Goal: Transaction & Acquisition: Purchase product/service

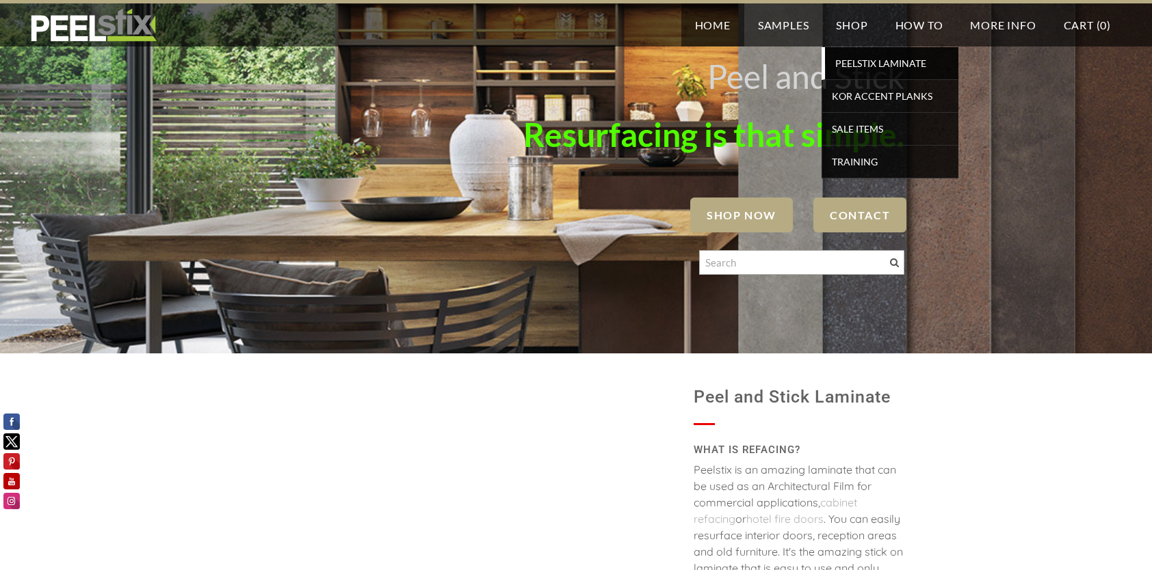
click at [872, 64] on span "PEELSTIX Laminate" at bounding box center [891, 63] width 127 height 18
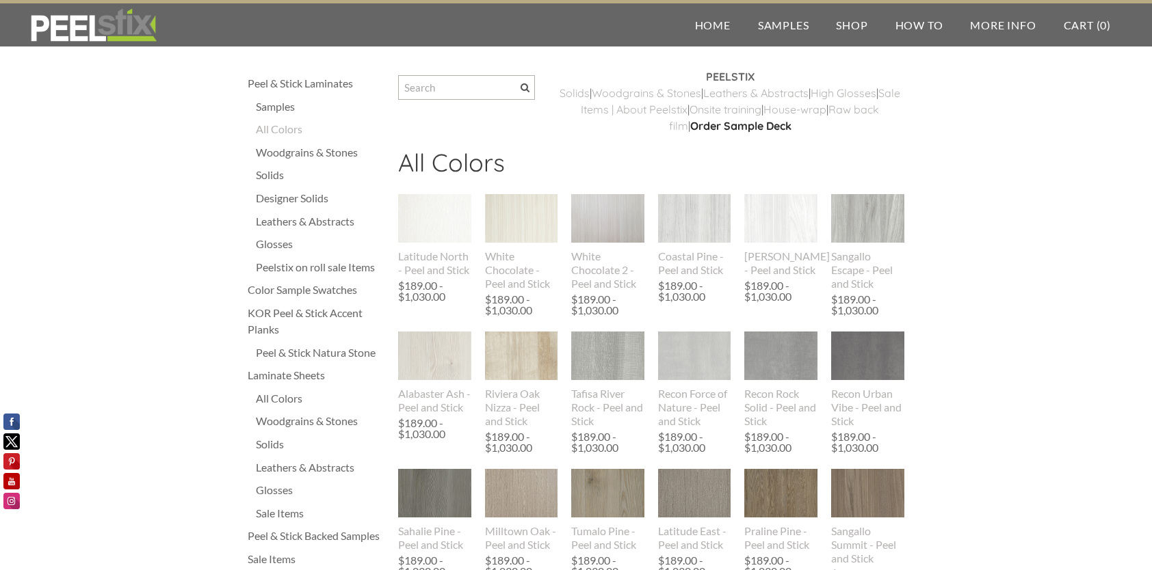
click at [313, 351] on div "Peel & Stick Natura Stone" at bounding box center [320, 353] width 129 height 16
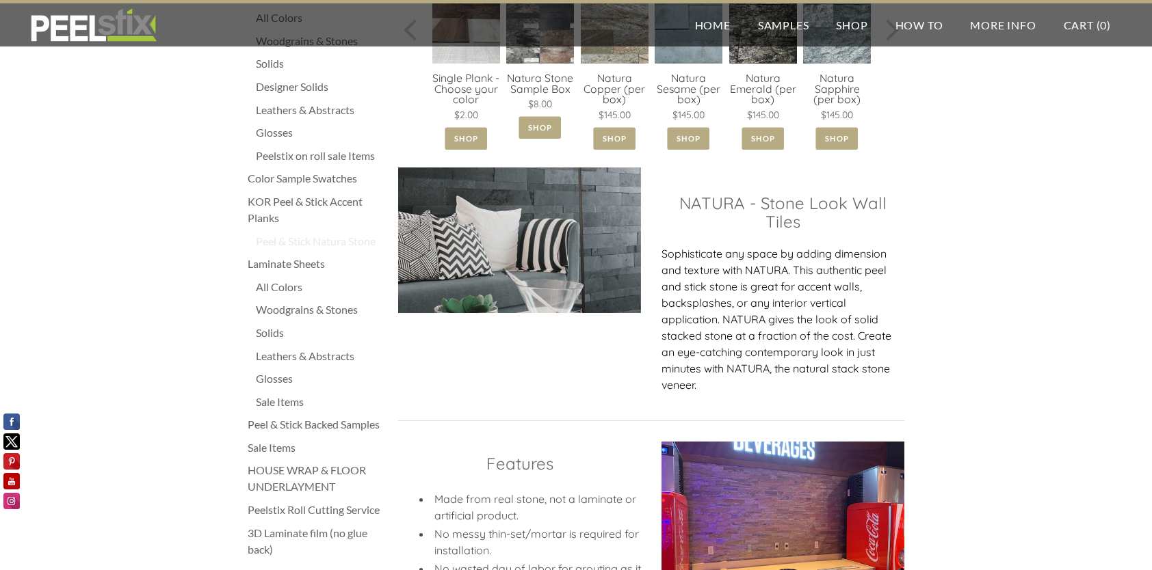
scroll to position [419, 0]
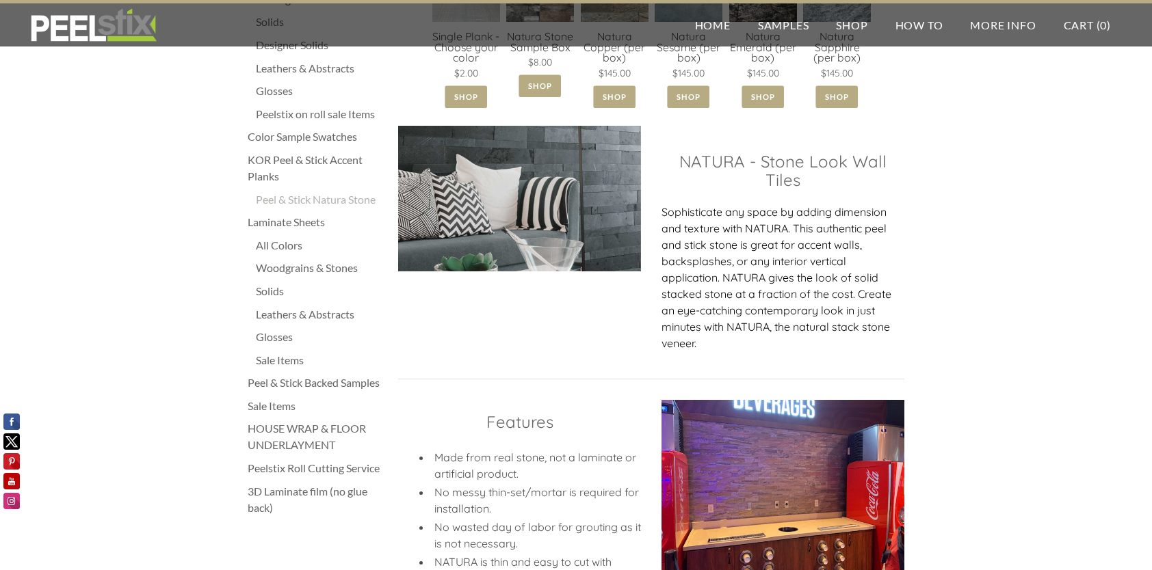
click at [272, 287] on div "Solids" at bounding box center [320, 291] width 129 height 16
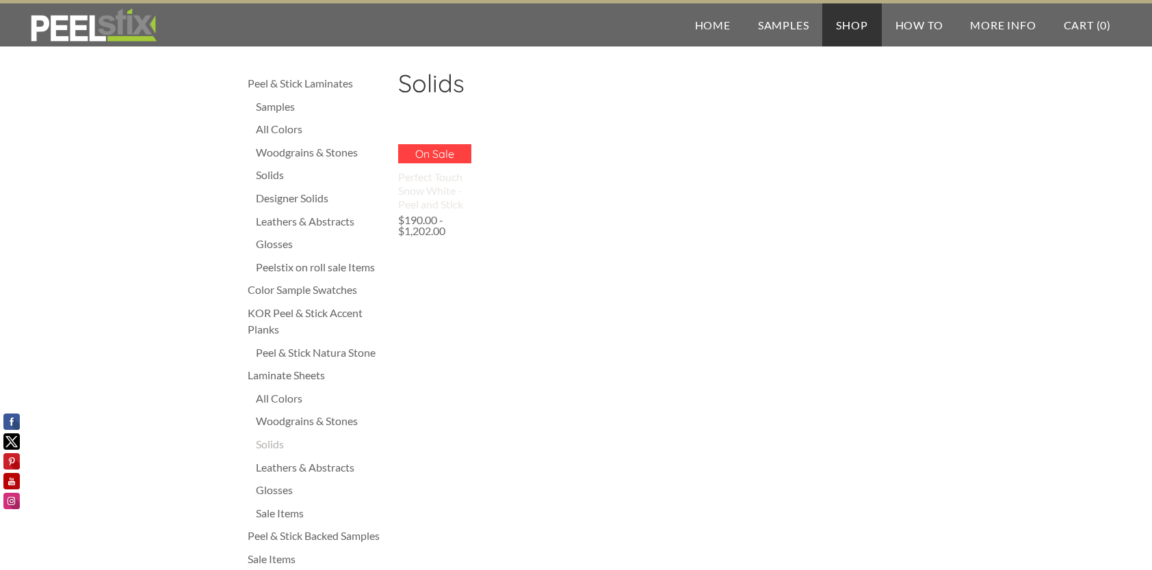
click at [440, 155] on p "On Sale" at bounding box center [434, 153] width 73 height 19
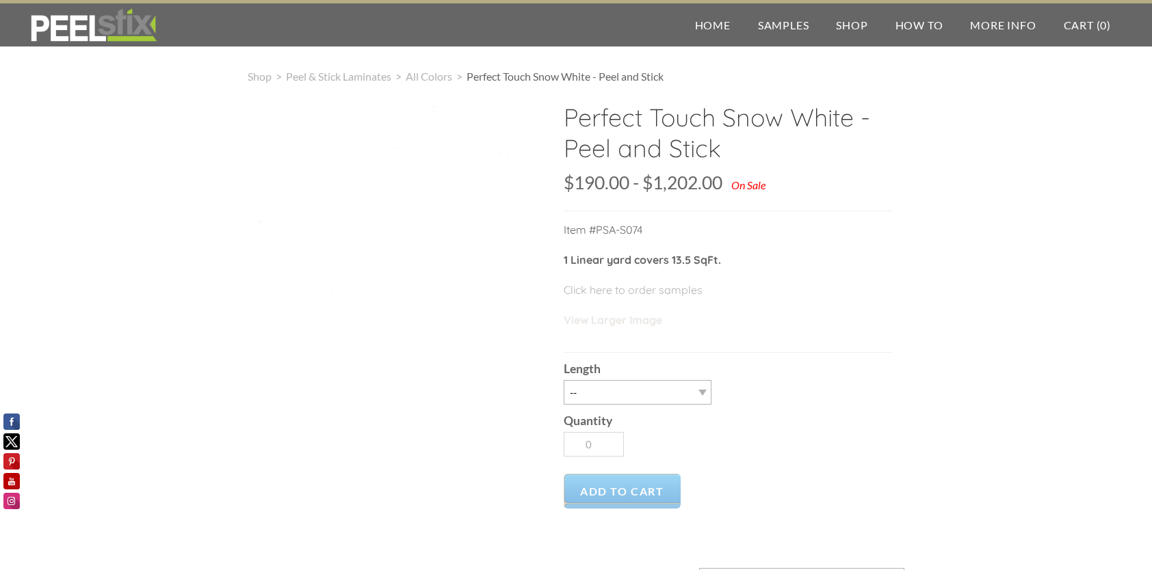
scroll to position [68, 0]
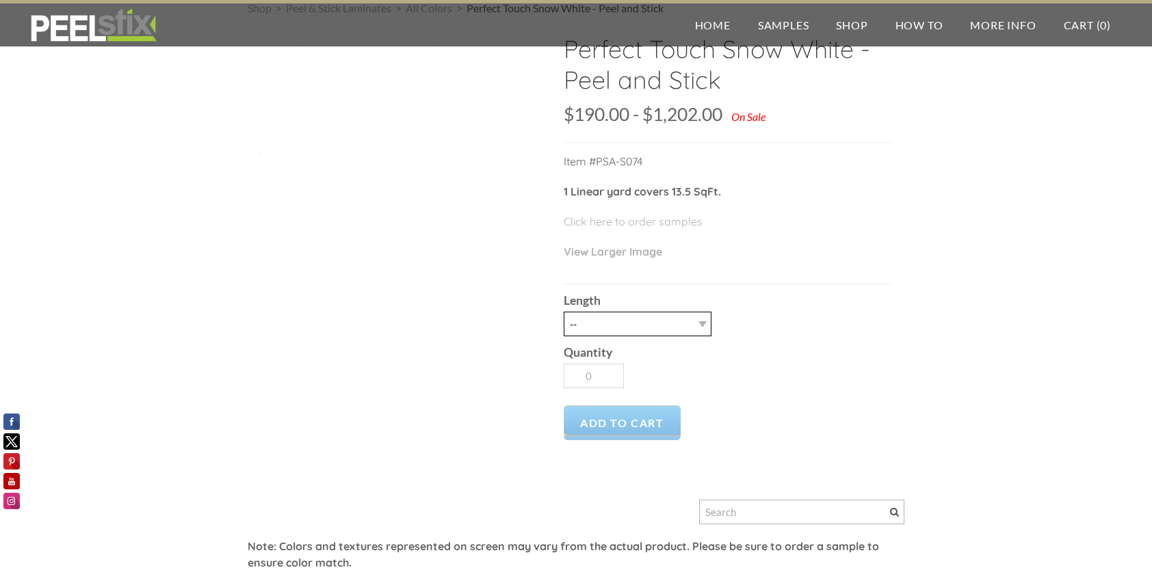
click at [676, 325] on select "-- 3LY 10LY 15LY 30LY Five sheets of 4'X8' HPL" at bounding box center [638, 324] width 148 height 25
click at [829, 362] on div "Quantity 0" at bounding box center [728, 366] width 328 height 59
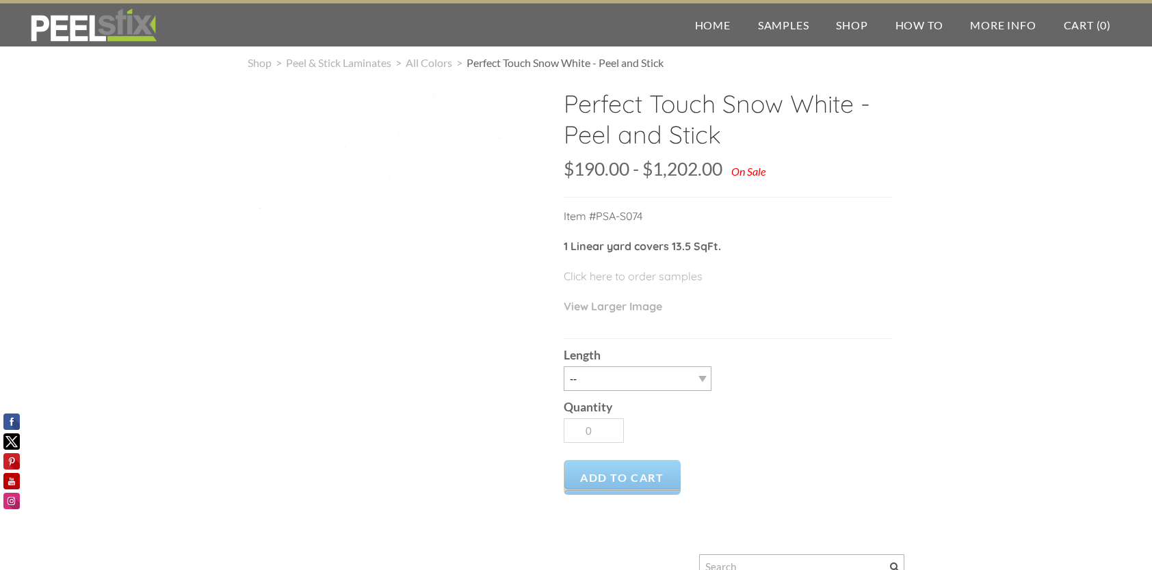
scroll to position [0, 0]
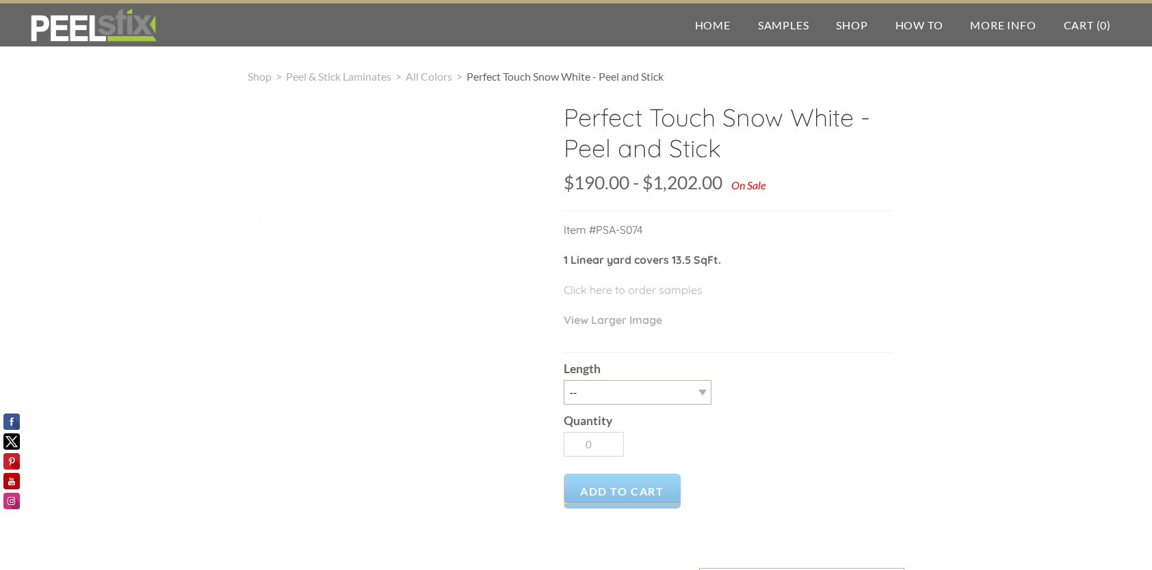
click at [514, 283] on div at bounding box center [395, 200] width 295 height 197
click at [615, 308] on p "Click here to order samples" at bounding box center [728, 297] width 328 height 30
click at [605, 289] on link "Click here to order samples" at bounding box center [633, 290] width 139 height 14
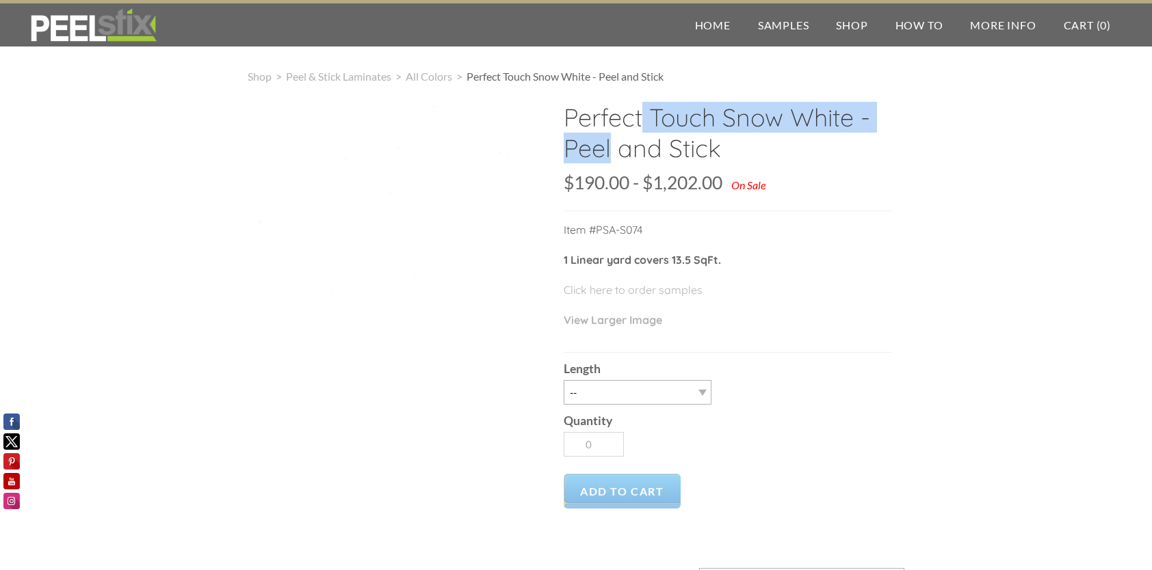
drag, startPoint x: 565, startPoint y: 120, endPoint x: 852, endPoint y: 121, distance: 287.3
click at [852, 121] on h2 "Perfect Touch Snow White - Peel and Stick" at bounding box center [728, 138] width 328 height 72
drag, startPoint x: 852, startPoint y: 121, endPoint x: 843, endPoint y: 121, distance: 8.9
copy h2 "Perfect Touch Snow White"
click at [328, 78] on span "Peel & Stick Laminates" at bounding box center [338, 76] width 105 height 13
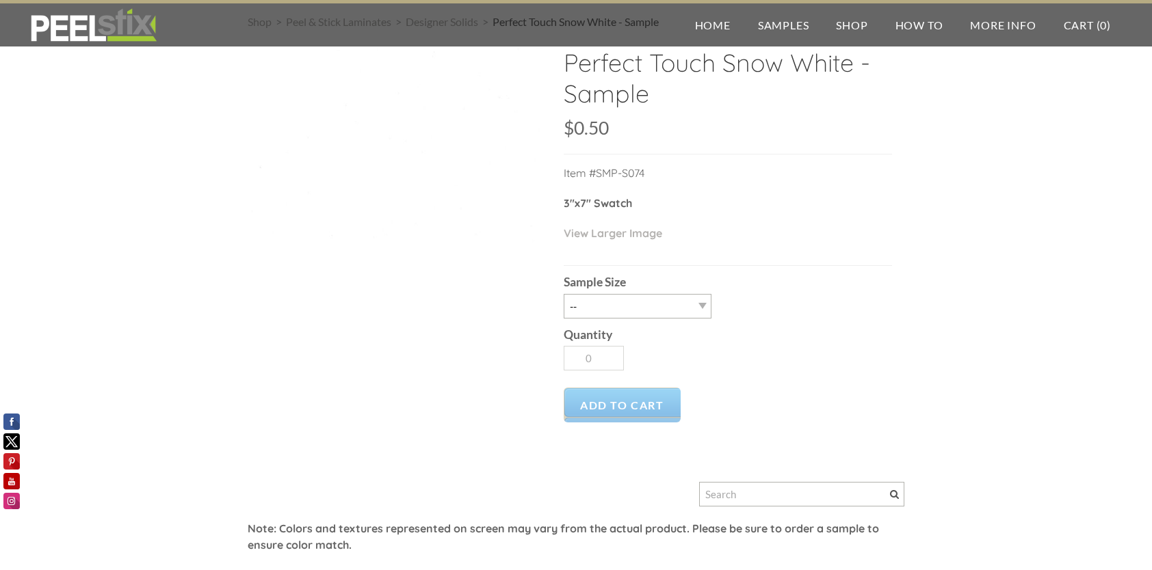
scroll to position [68, 0]
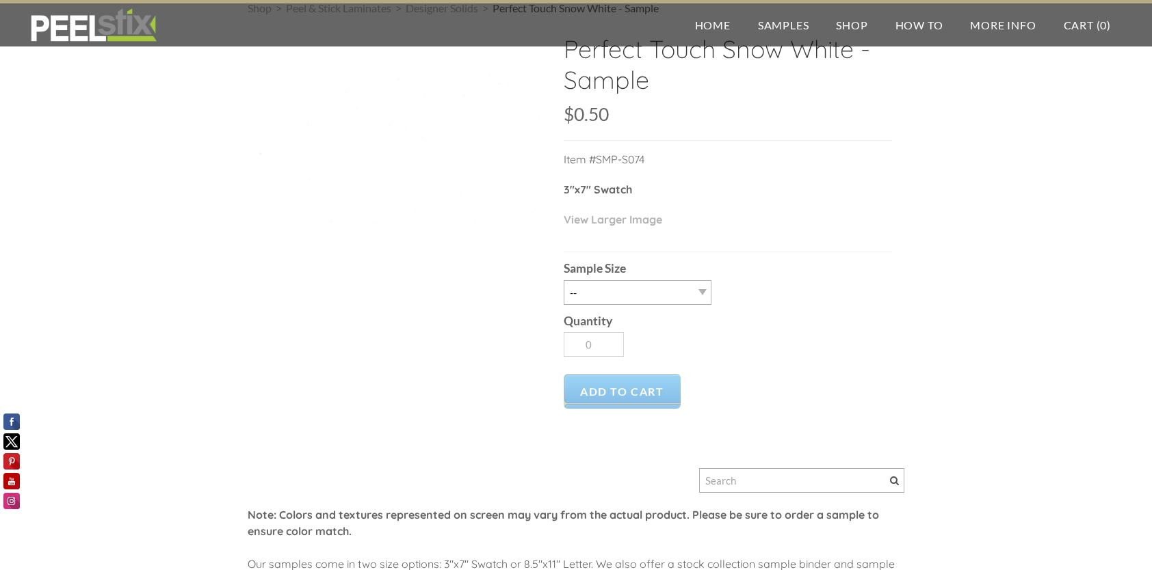
click at [334, 261] on div "Perfect Touch Snow White - Sample SKU: $0.50 $0.50 Unavailable per item Item #S…" at bounding box center [576, 357] width 657 height 647
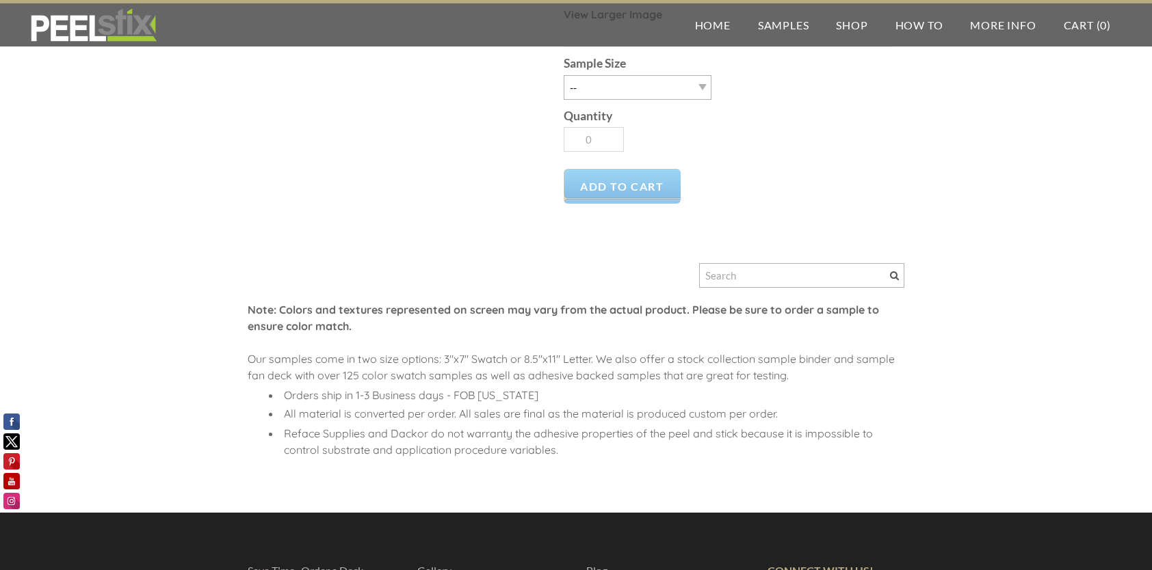
scroll to position [0, 0]
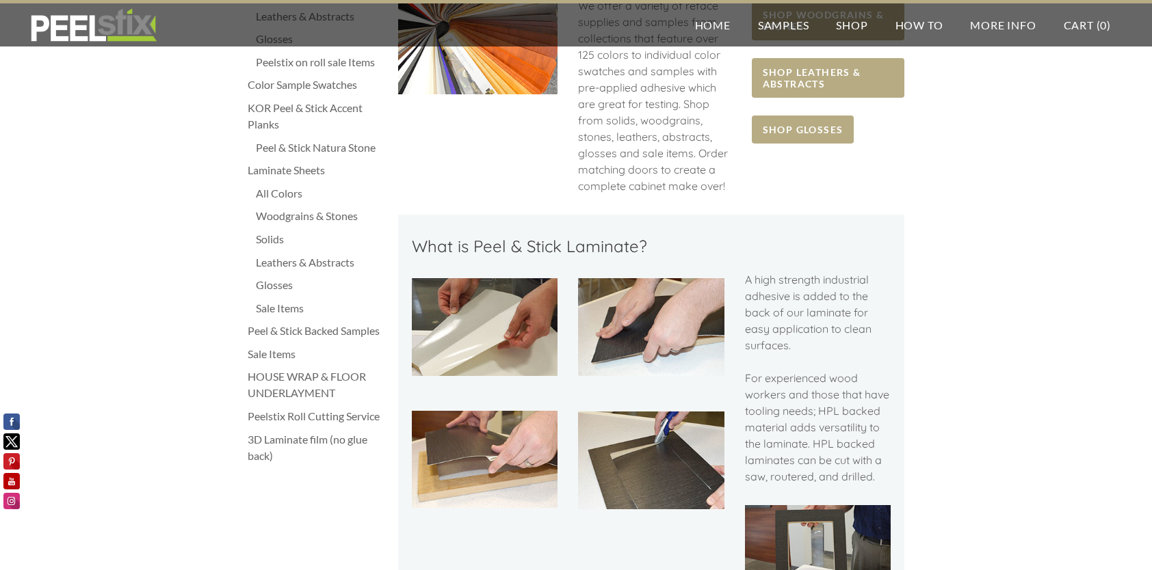
scroll to position [137, 0]
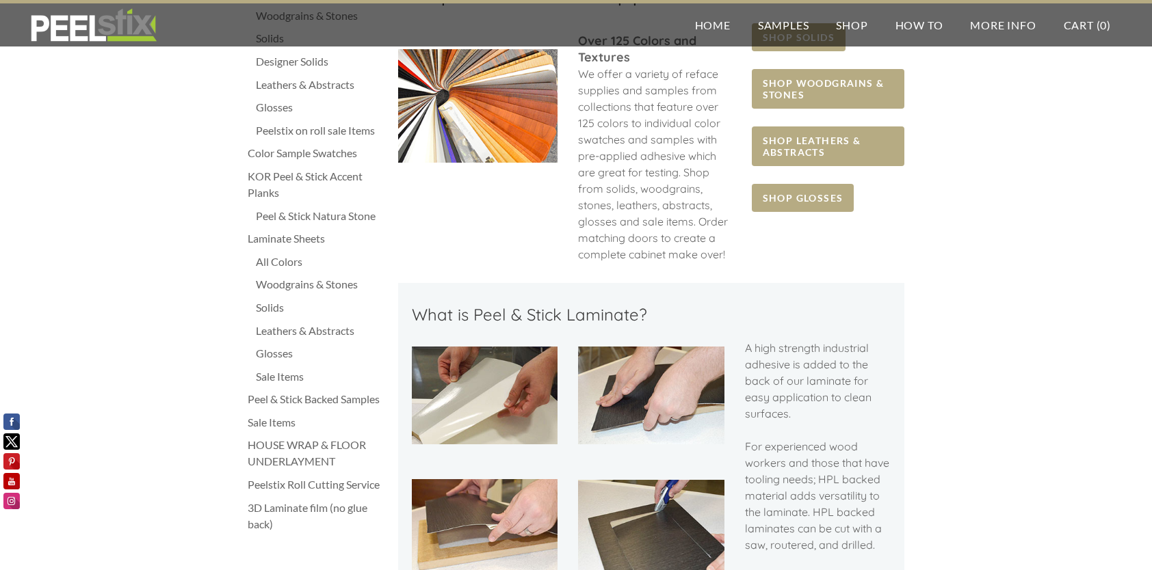
click at [285, 400] on div "Peel & Stick Backed Samples" at bounding box center [316, 399] width 137 height 16
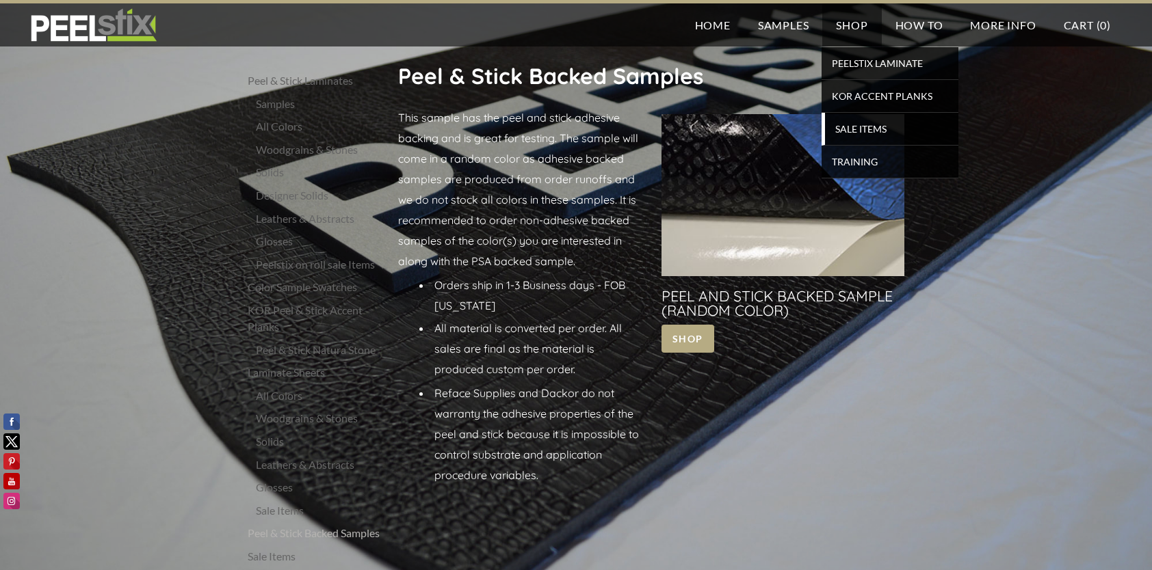
click at [859, 124] on span "SALE ITEMS" at bounding box center [891, 129] width 127 height 18
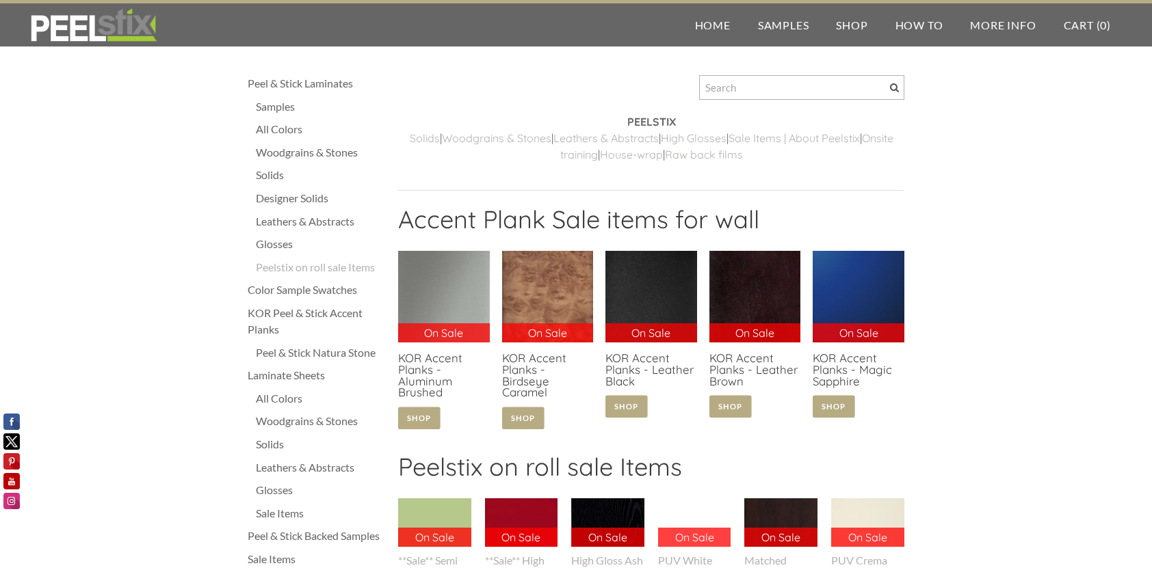
click at [273, 172] on div "Solids" at bounding box center [320, 175] width 129 height 16
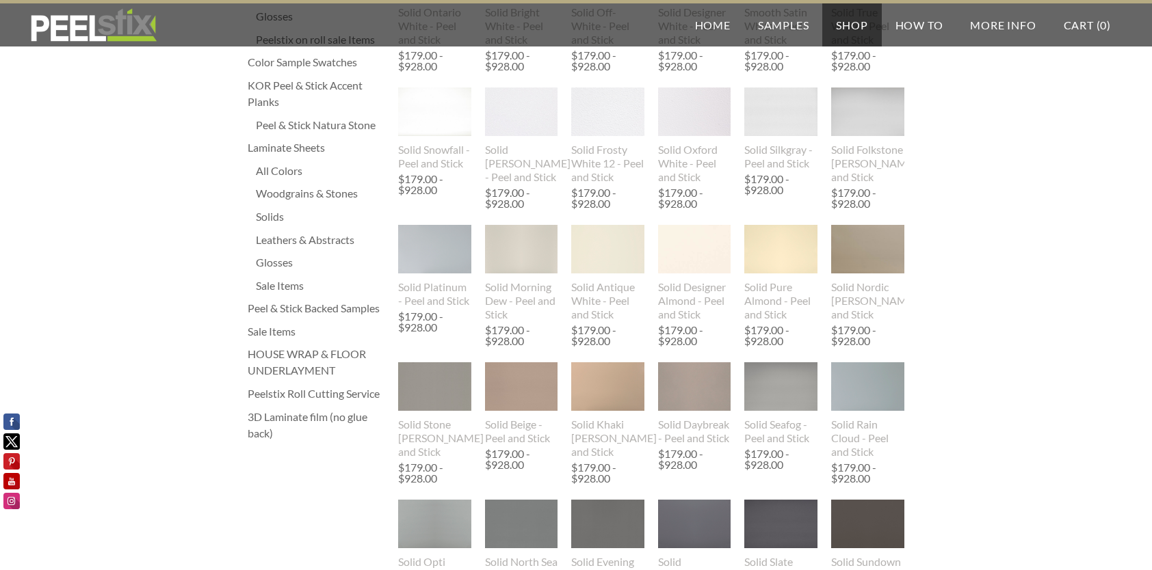
scroll to position [205, 0]
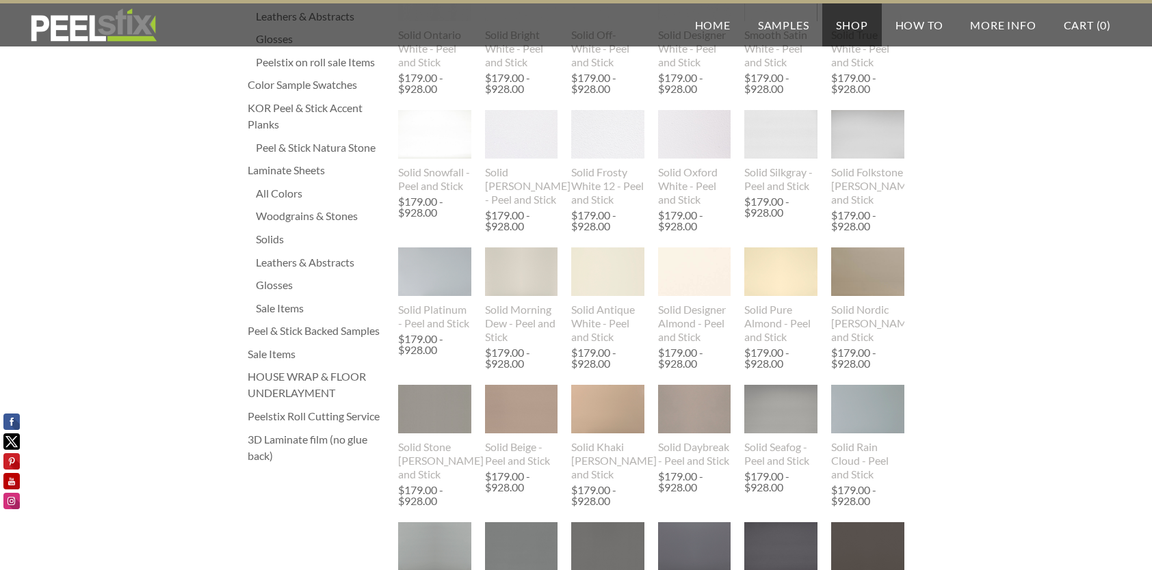
click at [280, 193] on div "All Colors" at bounding box center [320, 193] width 129 height 16
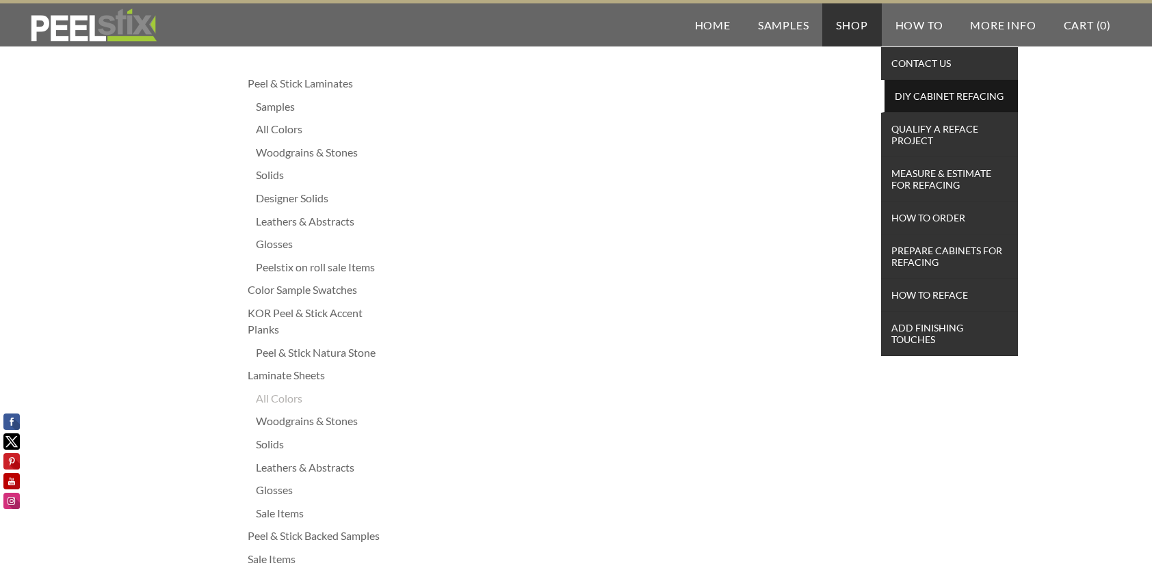
click at [938, 96] on span "DIY Cabinet Refacing" at bounding box center [951, 96] width 127 height 18
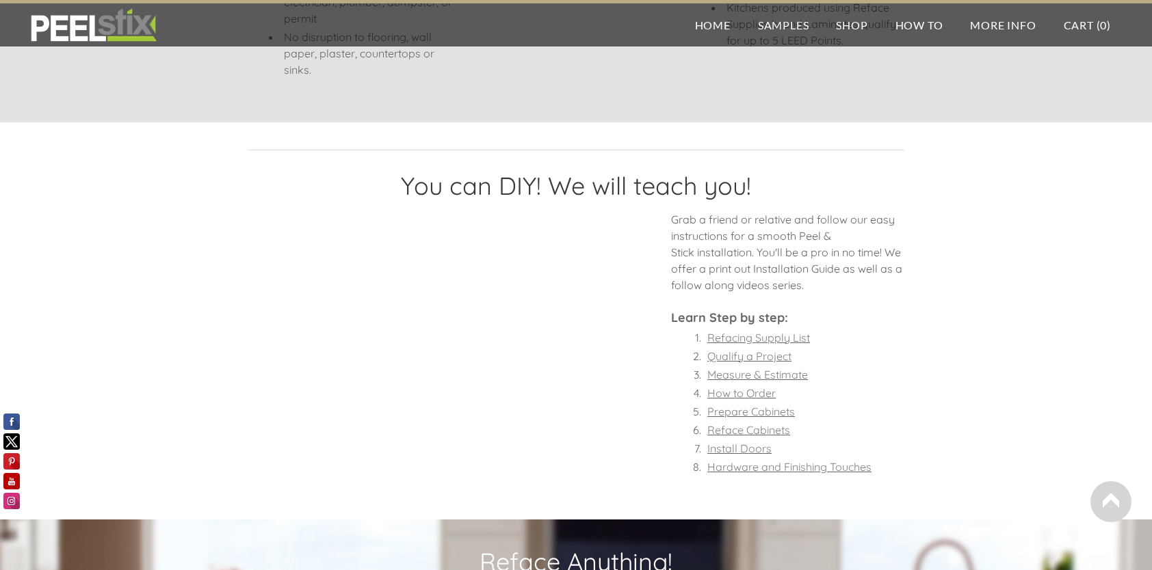
scroll to position [908, 0]
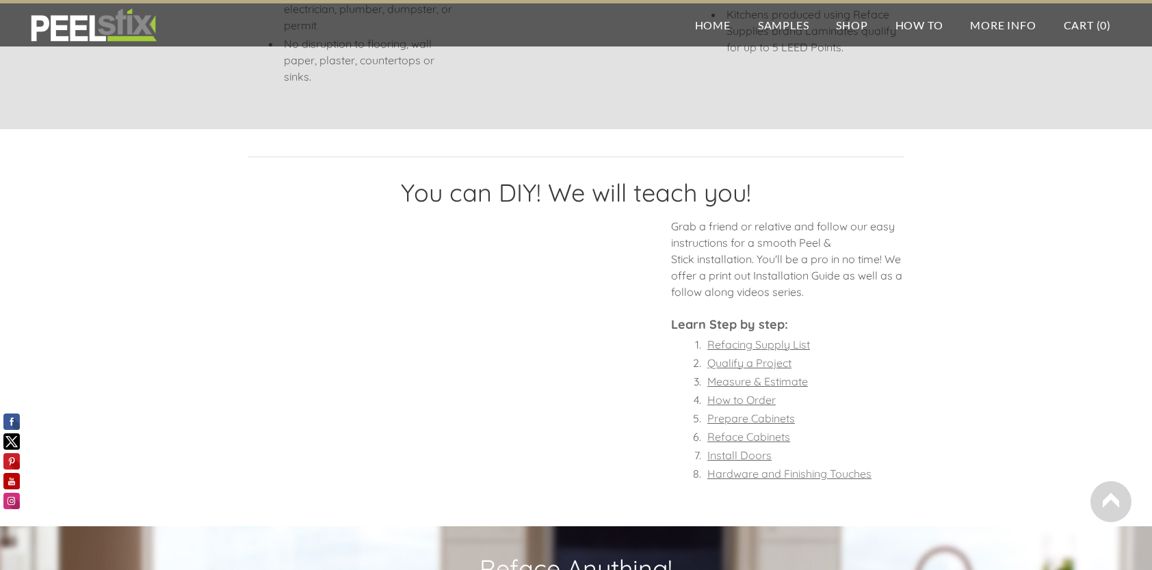
click at [754, 397] on font "How to Order" at bounding box center [741, 400] width 68 height 14
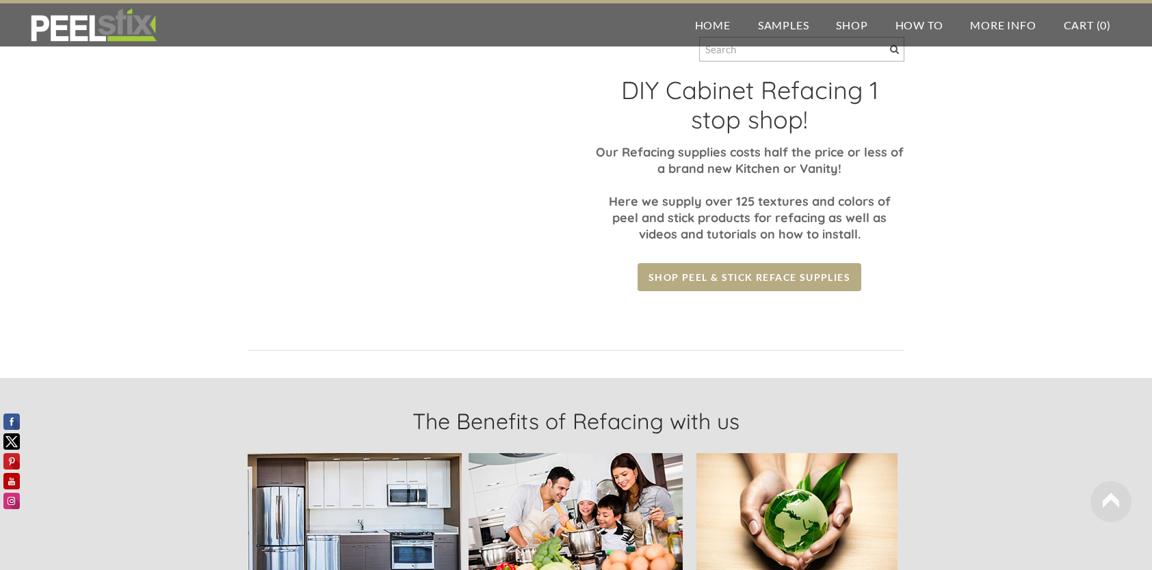
scroll to position [0, 0]
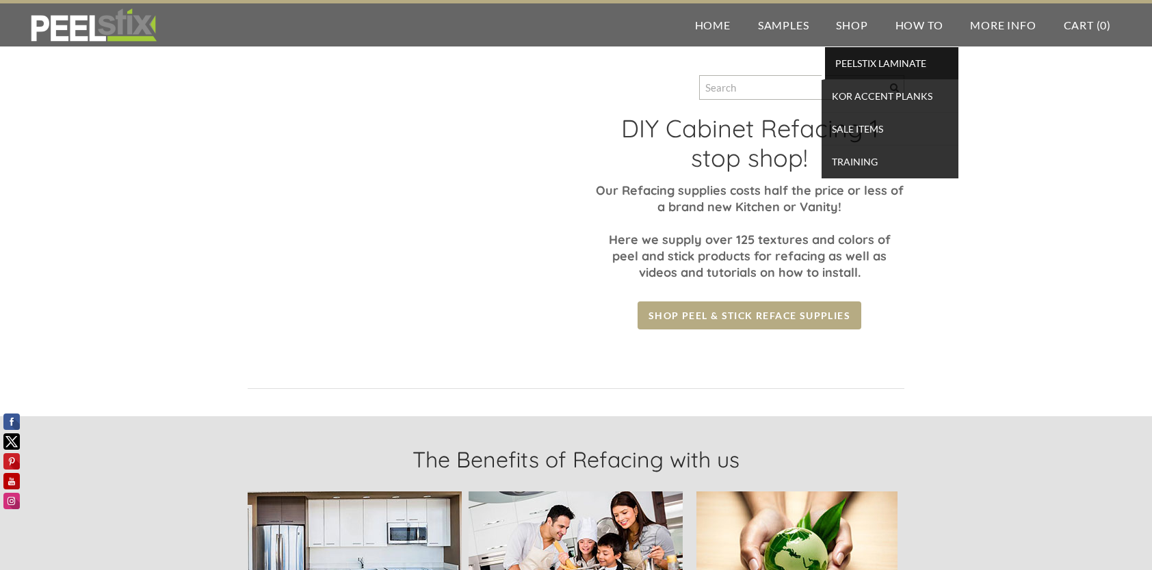
click at [876, 60] on span "PEELSTIX Laminate" at bounding box center [891, 63] width 127 height 18
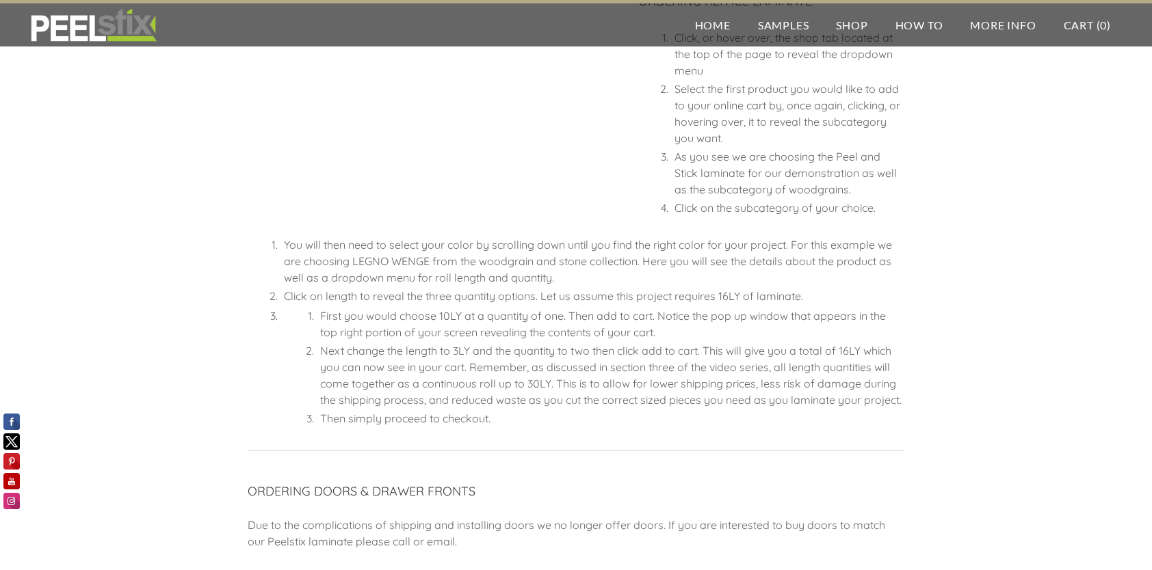
scroll to position [103, 0]
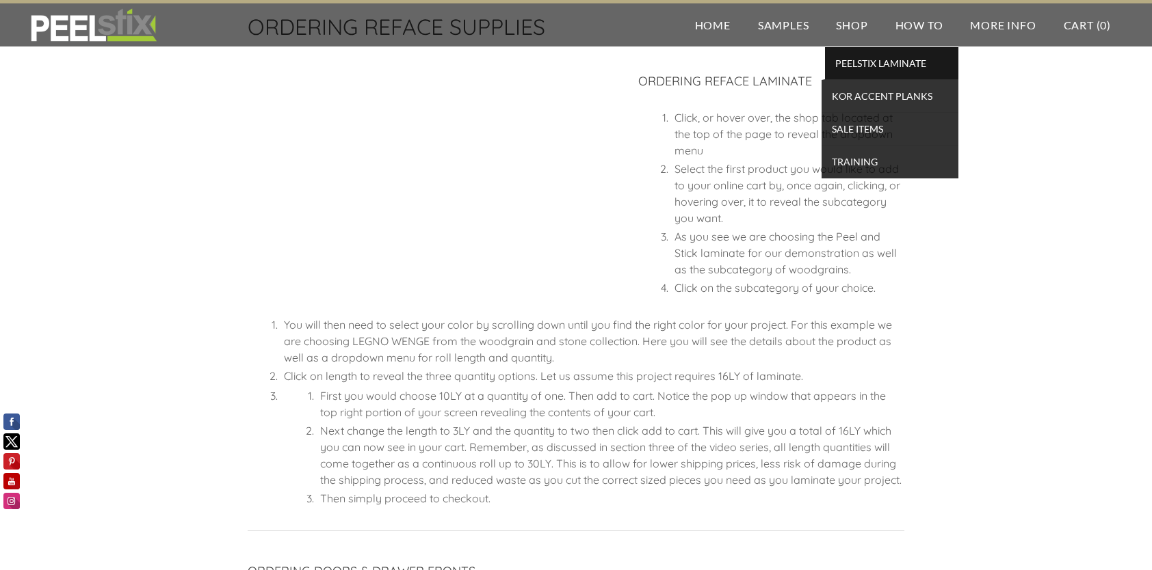
click at [876, 60] on span "PEELSTIX Laminate" at bounding box center [891, 63] width 127 height 18
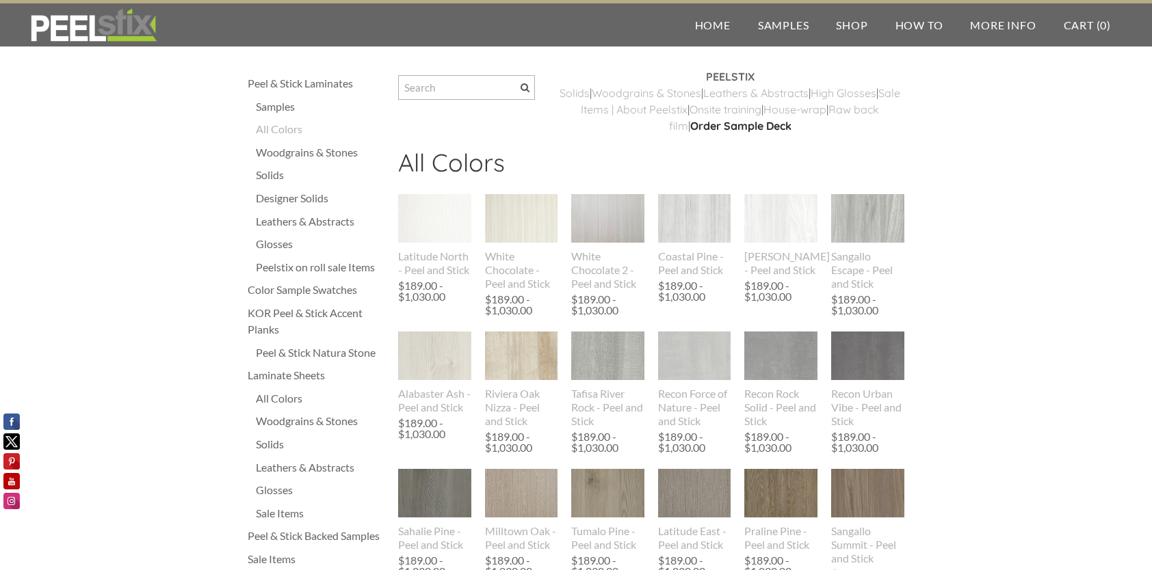
click at [306, 272] on div "Peelstix on roll sale Items" at bounding box center [320, 267] width 129 height 16
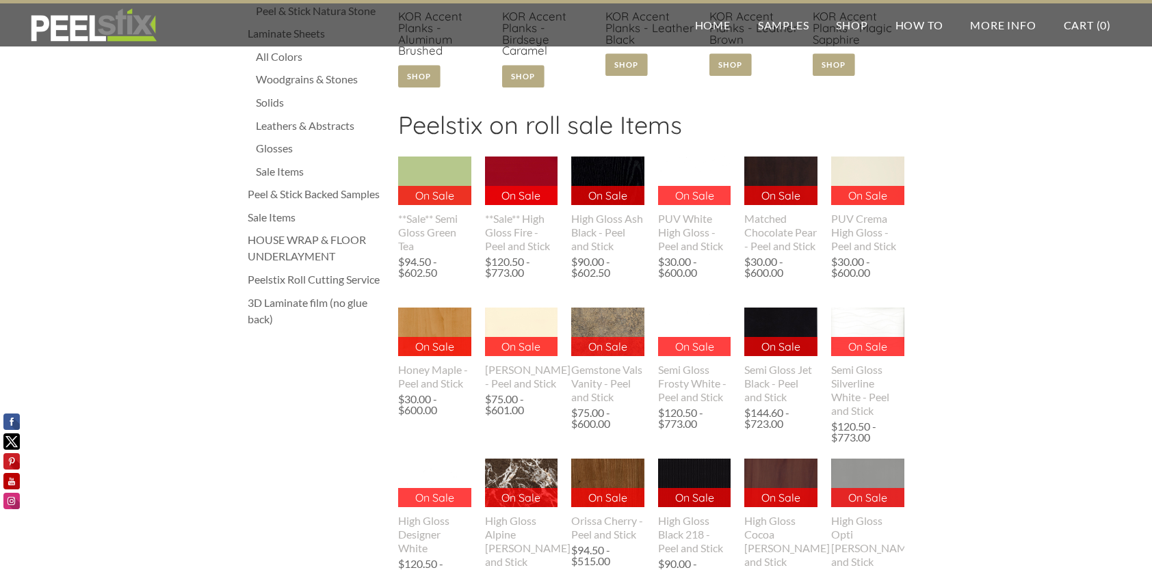
scroll to position [410, 0]
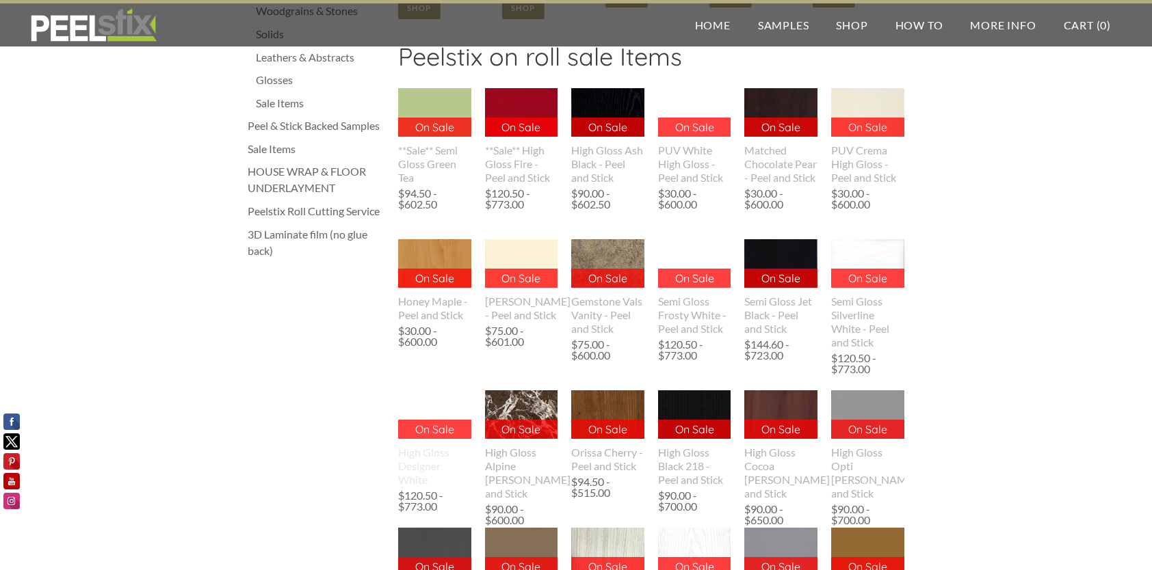
click at [424, 391] on img at bounding box center [434, 415] width 74 height 49
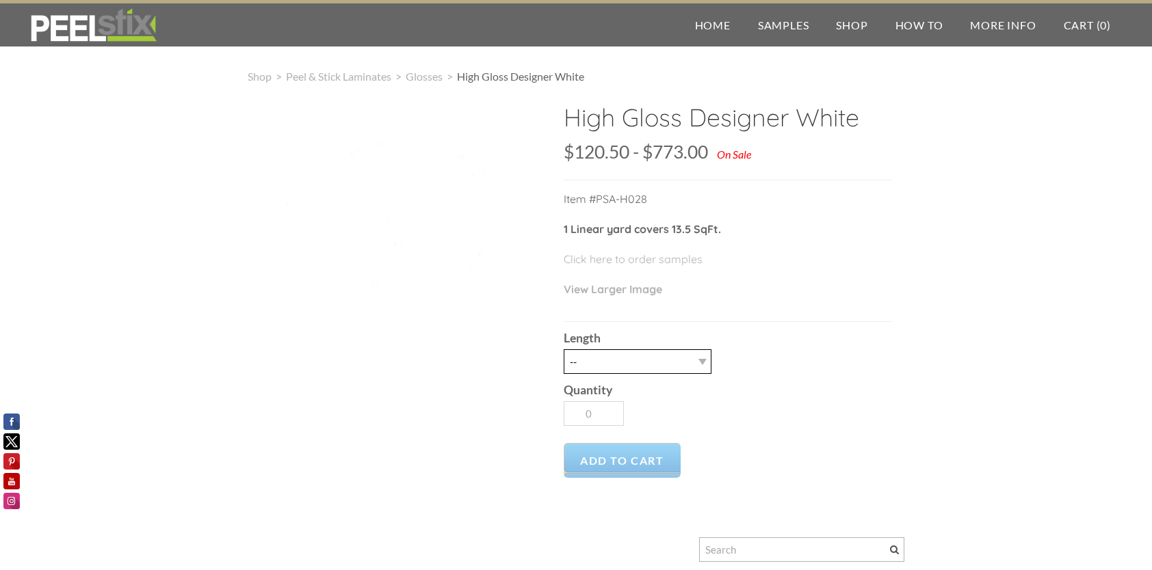
click at [648, 368] on select "-- 3LY 10LY 15LY 30LY Five sheets of 4'X8' HPL" at bounding box center [638, 362] width 148 height 25
select select "Five sheets of 4'X8' HPL"
click at [564, 350] on select "-- 3LY 10LY 15LY 30LY Five sheets of 4'X8' HPL" at bounding box center [638, 362] width 148 height 25
type input "1"
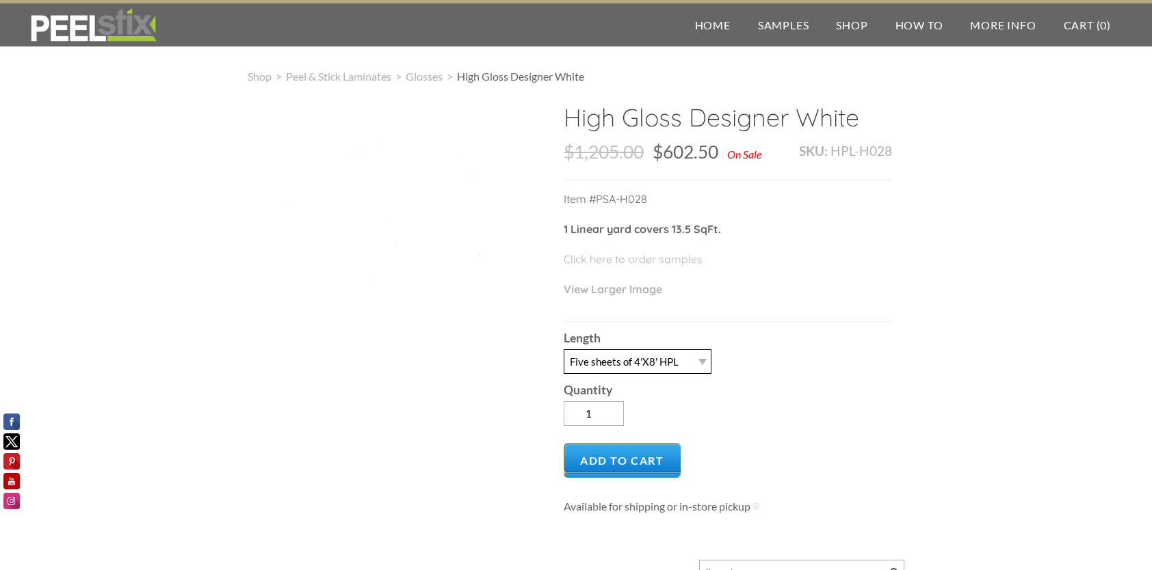
click at [692, 357] on select "-- 3LY 10LY 15LY 30LY Five sheets of 4'X8' HPL" at bounding box center [638, 362] width 148 height 25
click at [564, 350] on select "-- 3LY 10LY 15LY 30LY Five sheets of 4'X8' HPL" at bounding box center [638, 362] width 148 height 25
click at [672, 369] on select "-- 3LY 10LY 15LY 30LY Five sheets of 4'X8' HPL" at bounding box center [638, 362] width 148 height 25
click at [564, 350] on select "-- 3LY 10LY 15LY 30LY Five sheets of 4'X8' HPL" at bounding box center [638, 362] width 148 height 25
click at [649, 363] on select "-- 3LY 10LY 15LY 30LY Five sheets of 4'X8' HPL" at bounding box center [638, 362] width 148 height 25
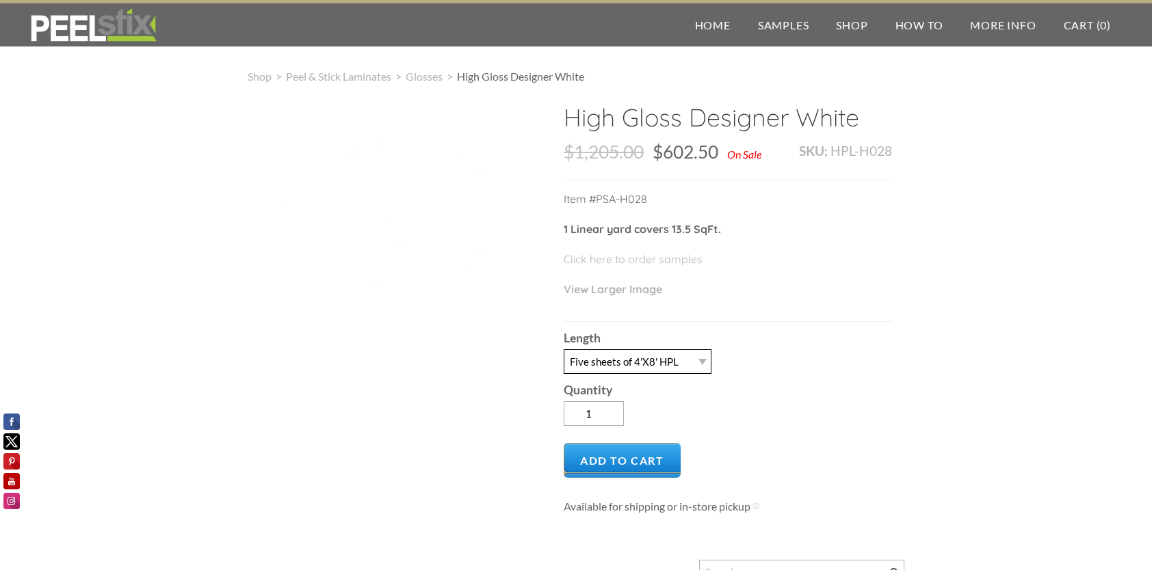
select select "3LY"
click at [564, 350] on select "-- 3LY 10LY 15LY 30LY Five sheets of 4'X8' HPL" at bounding box center [638, 362] width 148 height 25
click at [689, 352] on select "-- 3LY 10LY 15LY 30LY Five sheets of 4'X8' HPL" at bounding box center [638, 362] width 148 height 25
select select
click at [564, 350] on select "-- 3LY 10LY 15LY 30LY Five sheets of 4'X8' HPL" at bounding box center [638, 362] width 148 height 25
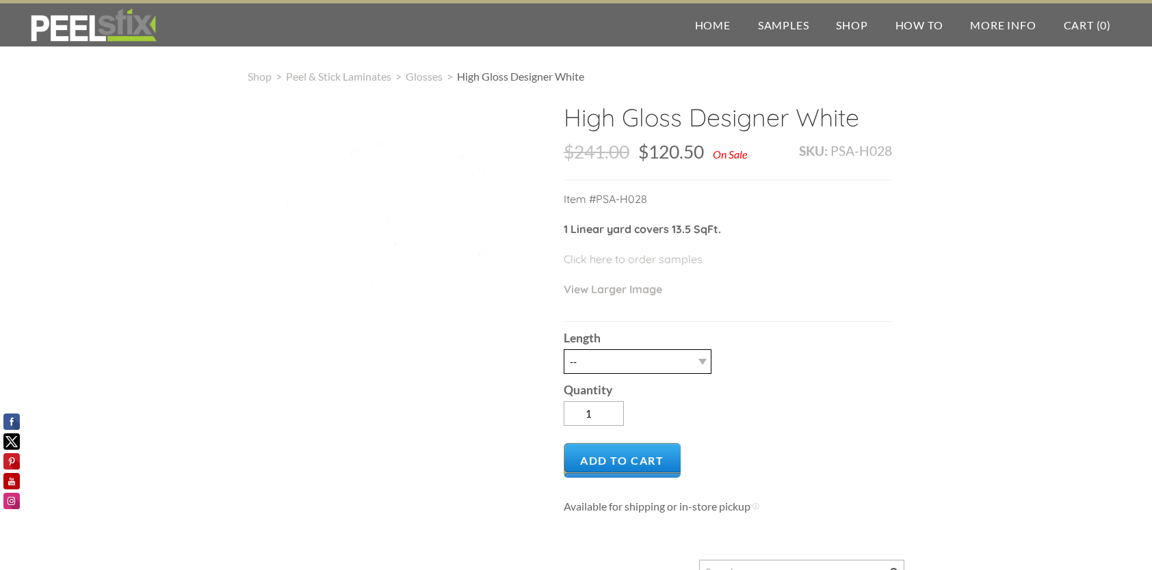
type input "0"
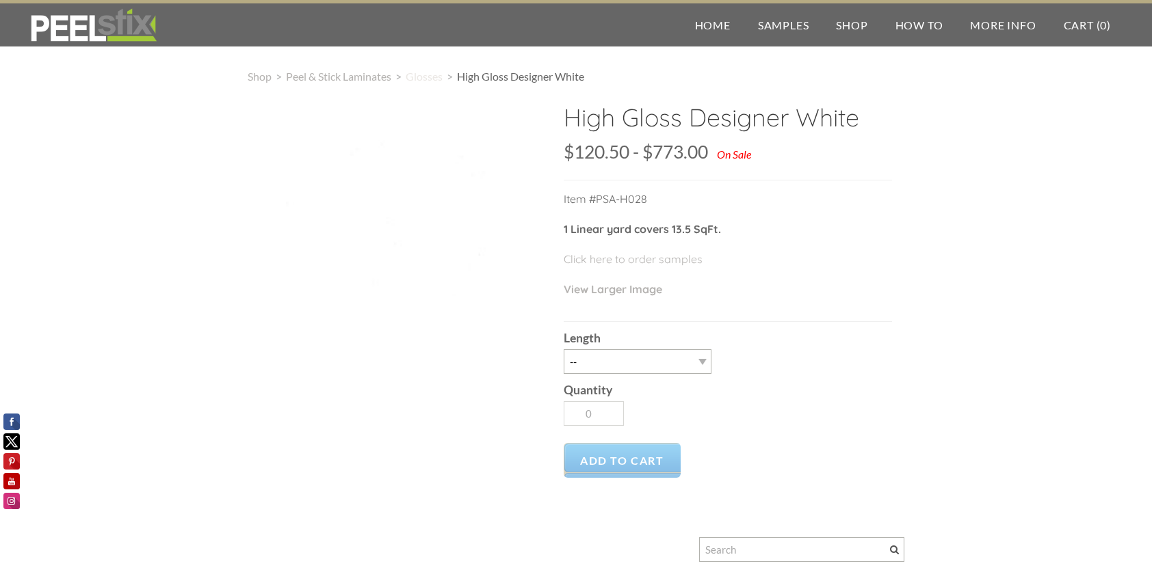
click at [426, 83] on span "Glosses" at bounding box center [424, 76] width 37 height 13
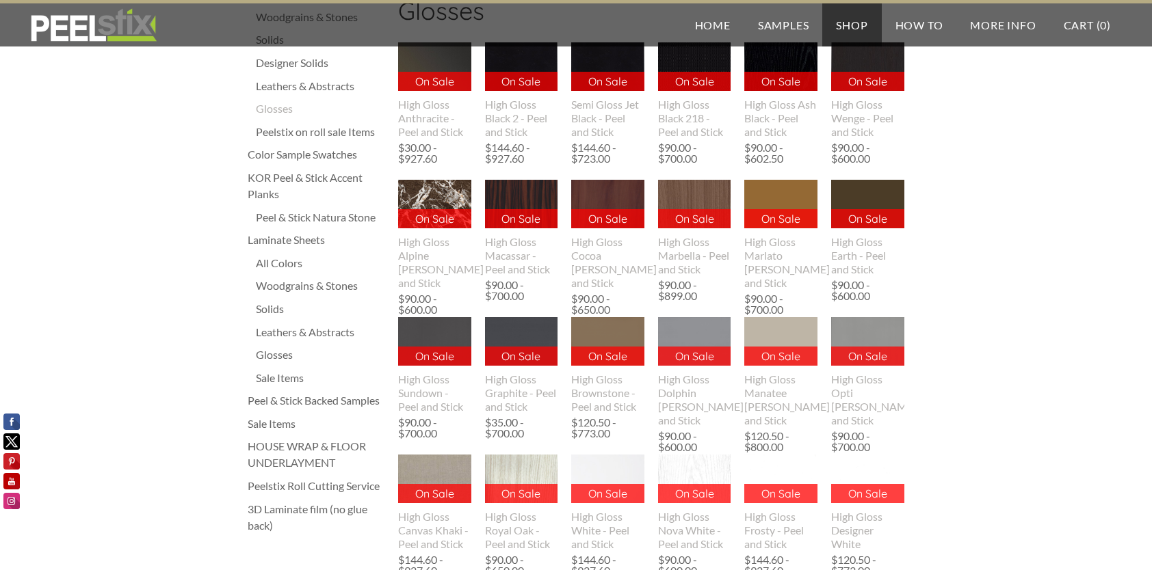
scroll to position [137, 0]
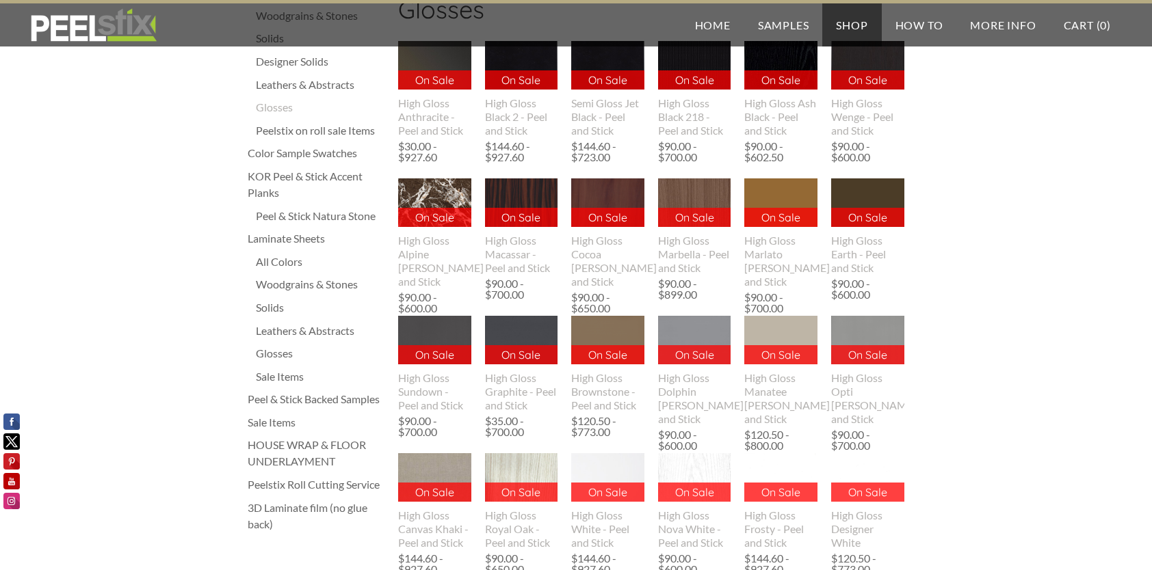
click at [302, 490] on div "Peelstix Roll Cutting Service" at bounding box center [316, 485] width 137 height 16
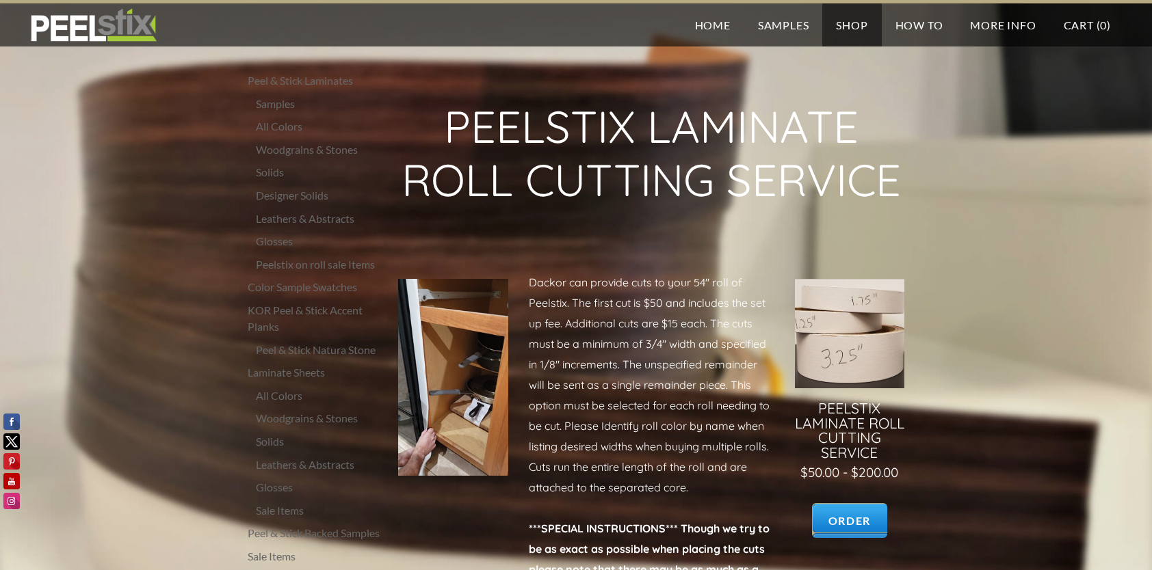
scroll to position [203, 0]
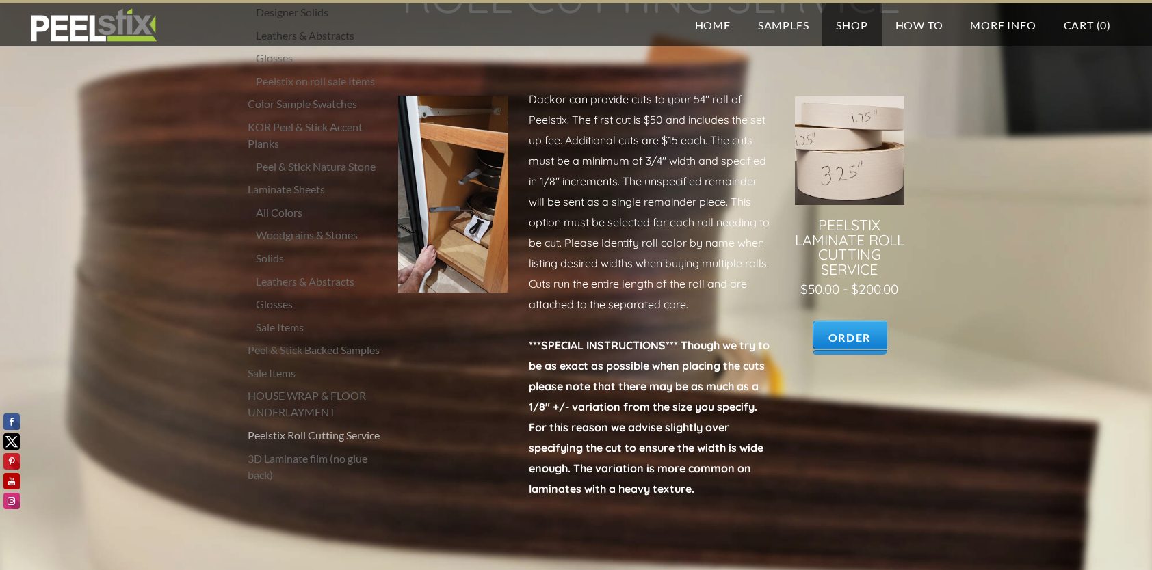
click at [846, 323] on link at bounding box center [849, 226] width 109 height 261
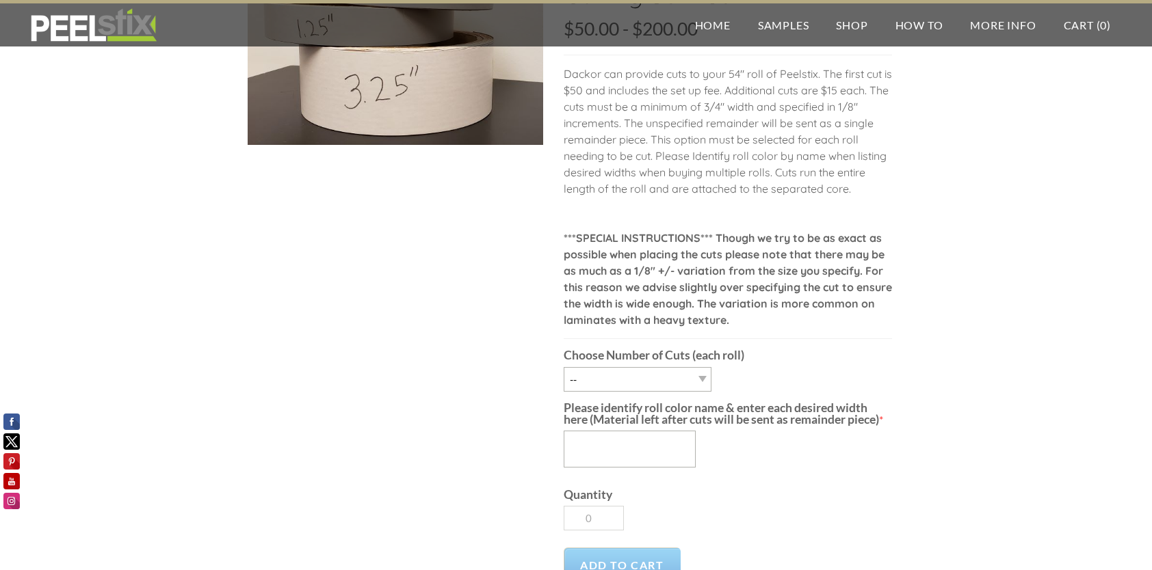
scroll to position [137, 0]
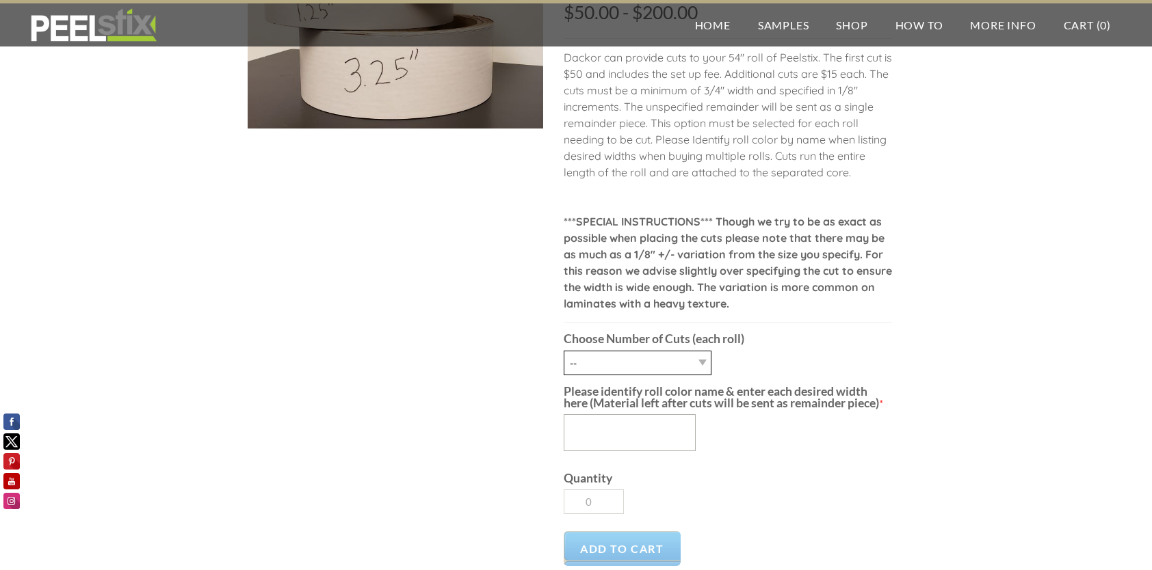
click at [676, 363] on select "-- 1 Cut 2 Cuts 3 Cuts 4 Cuts 5 Cuts 6 Cuts 7 Cuts 8 Cuts 9 Cuts 10 Cuts 11 Cuts" at bounding box center [638, 363] width 148 height 25
click at [839, 289] on strong "***SPECIAL INSTRUCTIONS*** Though we try to be as exact as possible when placin…" at bounding box center [728, 263] width 328 height 96
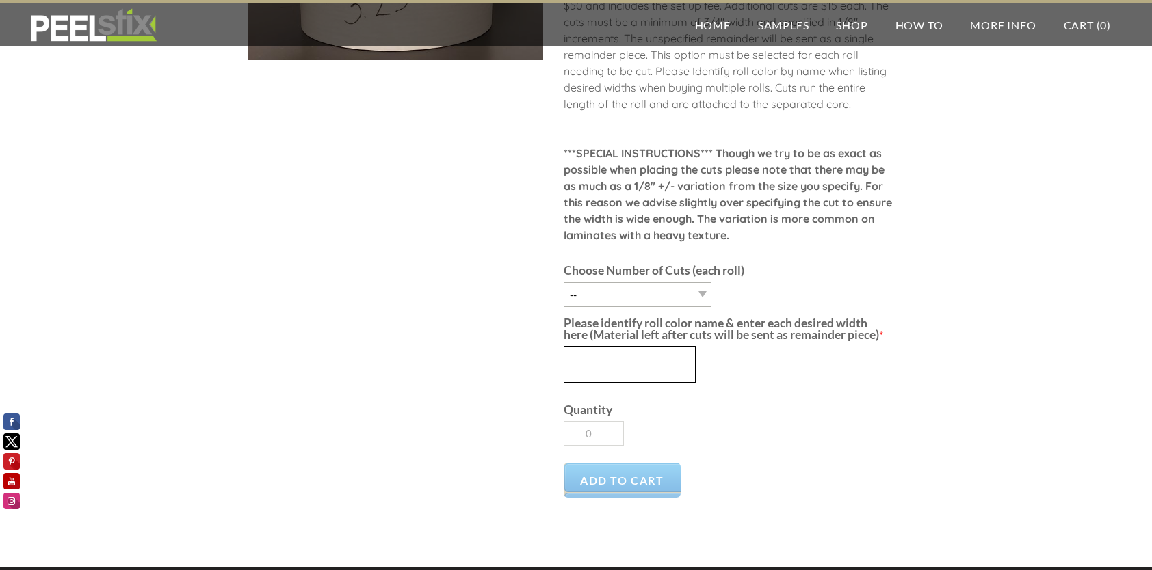
click at [646, 370] on textarea "Please identify roll color name & enter each desired width here (Material left …" at bounding box center [630, 364] width 132 height 37
click at [642, 297] on select "-- 1 Cut 2 Cuts 3 Cuts 4 Cuts 5 Cuts 6 Cuts 7 Cuts 8 Cuts 9 Cuts 10 Cuts 11 Cuts" at bounding box center [638, 294] width 148 height 25
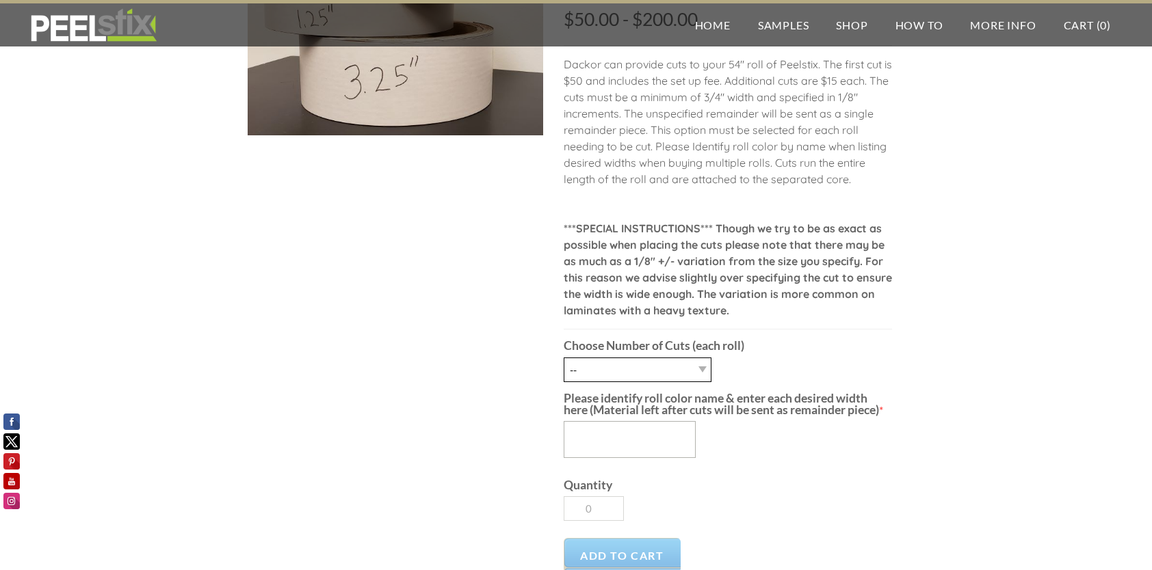
scroll to position [0, 0]
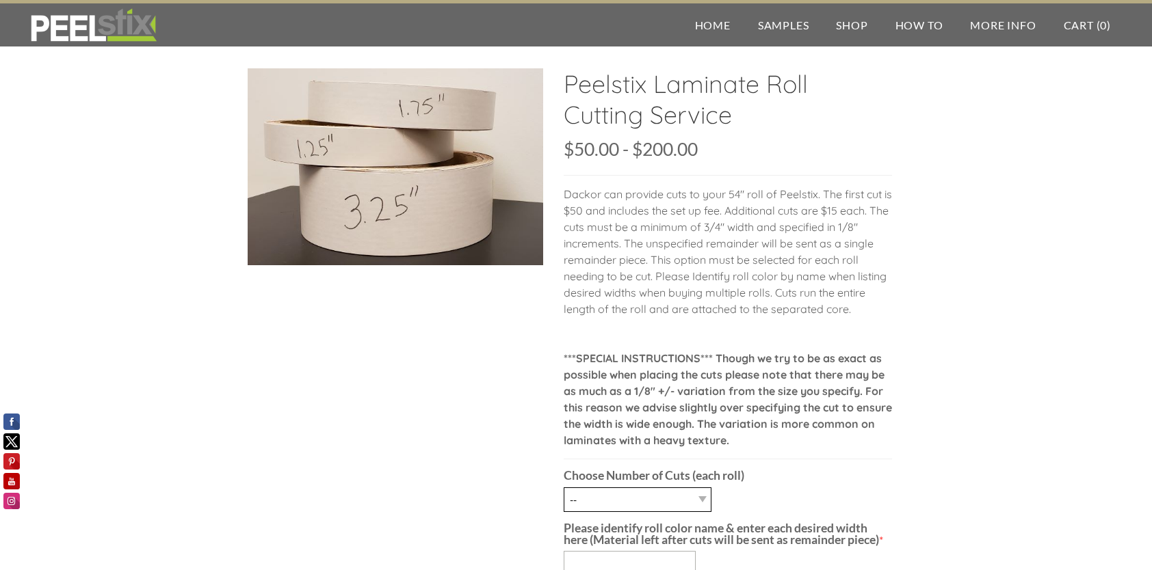
click at [700, 499] on select "-- 1 Cut 2 Cuts 3 Cuts 4 Cuts 5 Cuts 6 Cuts 7 Cuts 8 Cuts 9 Cuts 10 Cuts 11 Cuts" at bounding box center [638, 500] width 148 height 25
select select "1 Cut"
click at [564, 488] on select "-- 1 Cut 2 Cuts 3 Cuts 4 Cuts 5 Cuts 6 Cuts 7 Cuts 8 Cuts 9 Cuts 10 Cuts 11 Cuts" at bounding box center [638, 500] width 148 height 25
type input "1"
click at [674, 501] on select "-- 1 Cut 2 Cuts 3 Cuts 4 Cuts 5 Cuts 6 Cuts 7 Cuts 8 Cuts 9 Cuts 10 Cuts 11 Cuts" at bounding box center [638, 500] width 148 height 25
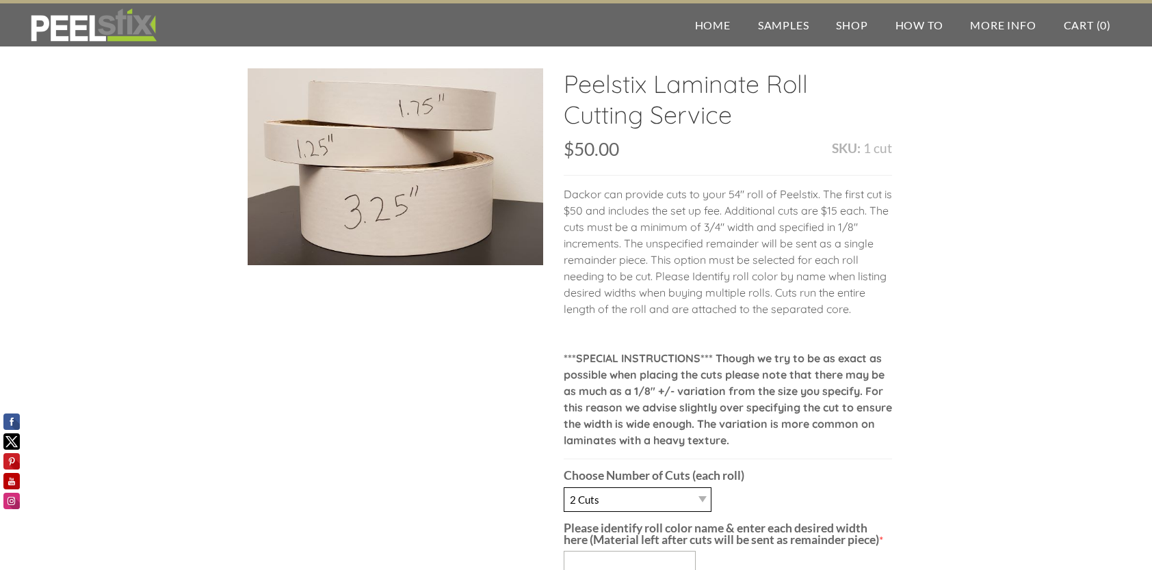
click at [564, 488] on select "-- 1 Cut 2 Cuts 3 Cuts 4 Cuts 5 Cuts 6 Cuts 7 Cuts 8 Cuts 9 Cuts 10 Cuts 11 Cuts" at bounding box center [638, 500] width 148 height 25
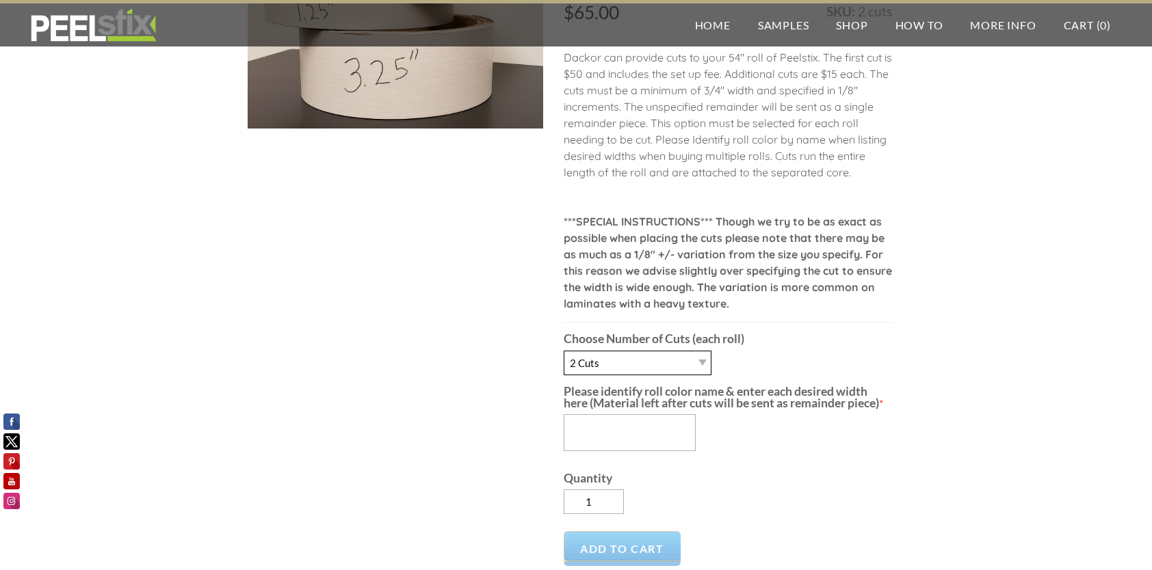
click at [701, 363] on select "-- 1 Cut 2 Cuts 3 Cuts 4 Cuts 5 Cuts 6 Cuts 7 Cuts 8 Cuts 9 Cuts 10 Cuts 11 Cuts" at bounding box center [638, 363] width 148 height 25
click at [564, 351] on select "-- 1 Cut 2 Cuts 3 Cuts 4 Cuts 5 Cuts 6 Cuts 7 Cuts 8 Cuts 9 Cuts 10 Cuts 11 Cuts" at bounding box center [638, 363] width 148 height 25
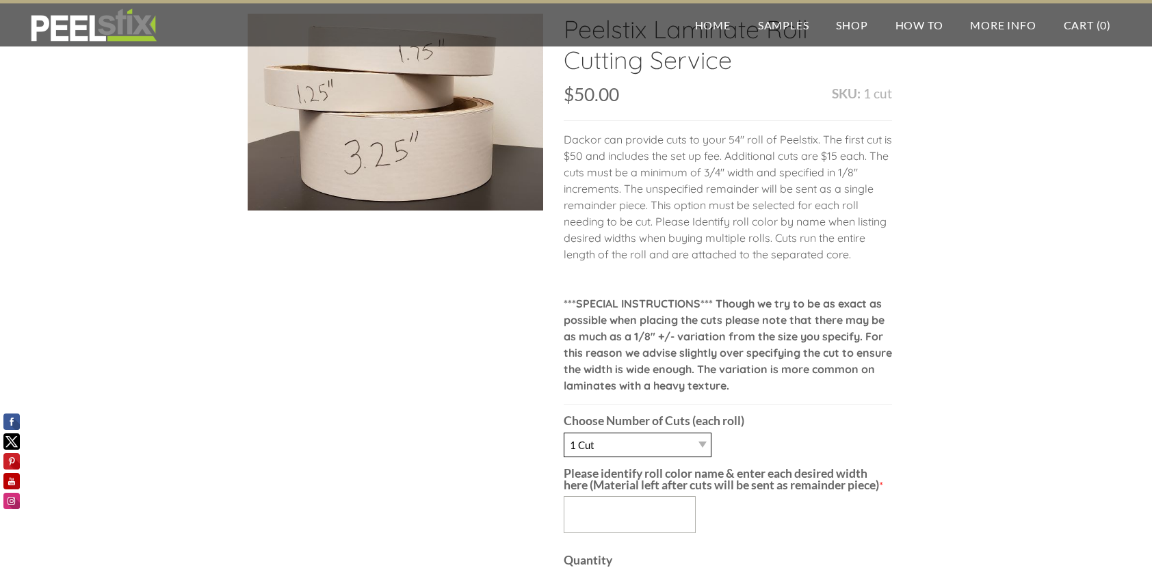
scroll to position [68, 0]
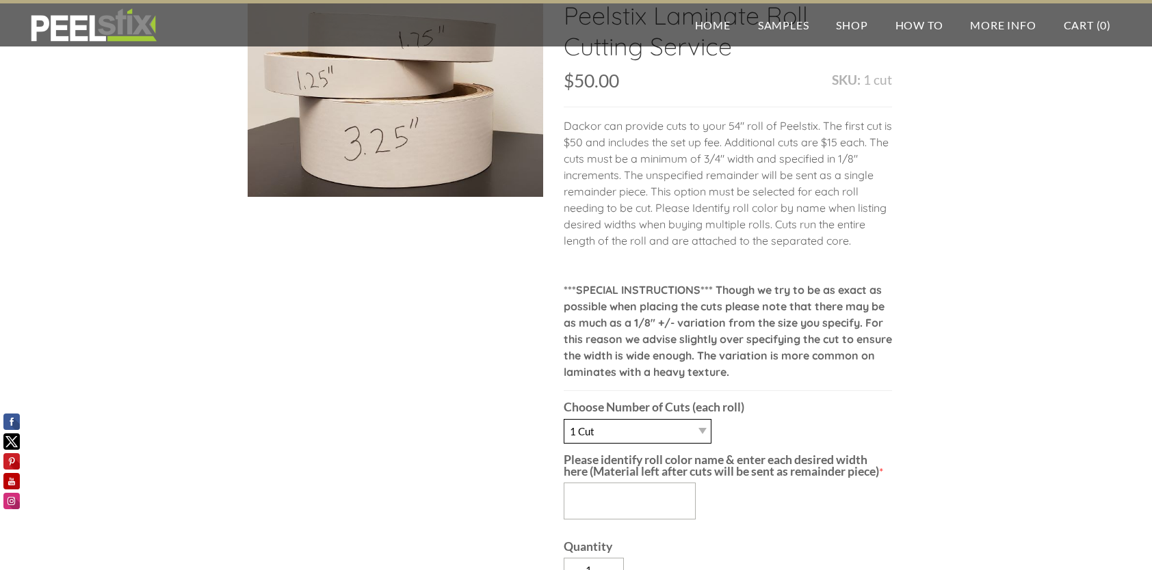
click at [631, 429] on select "-- 1 Cut 2 Cuts 3 Cuts 4 Cuts 5 Cuts 6 Cuts 7 Cuts 8 Cuts 9 Cuts 10 Cuts 11 Cuts" at bounding box center [638, 431] width 148 height 25
click at [564, 419] on select "-- 1 Cut 2 Cuts 3 Cuts 4 Cuts 5 Cuts 6 Cuts 7 Cuts 8 Cuts 9 Cuts 10 Cuts 11 Cuts" at bounding box center [638, 431] width 148 height 25
click at [816, 456] on b "Please identify roll color name & enter each desired width here (Material left …" at bounding box center [721, 466] width 315 height 27
click at [696, 483] on textarea "Please identify roll color name & enter each desired width here (Material left …" at bounding box center [630, 501] width 132 height 37
click at [605, 499] on textarea "Please identify roll color name & enter each desired width here (Material left …" at bounding box center [630, 501] width 132 height 37
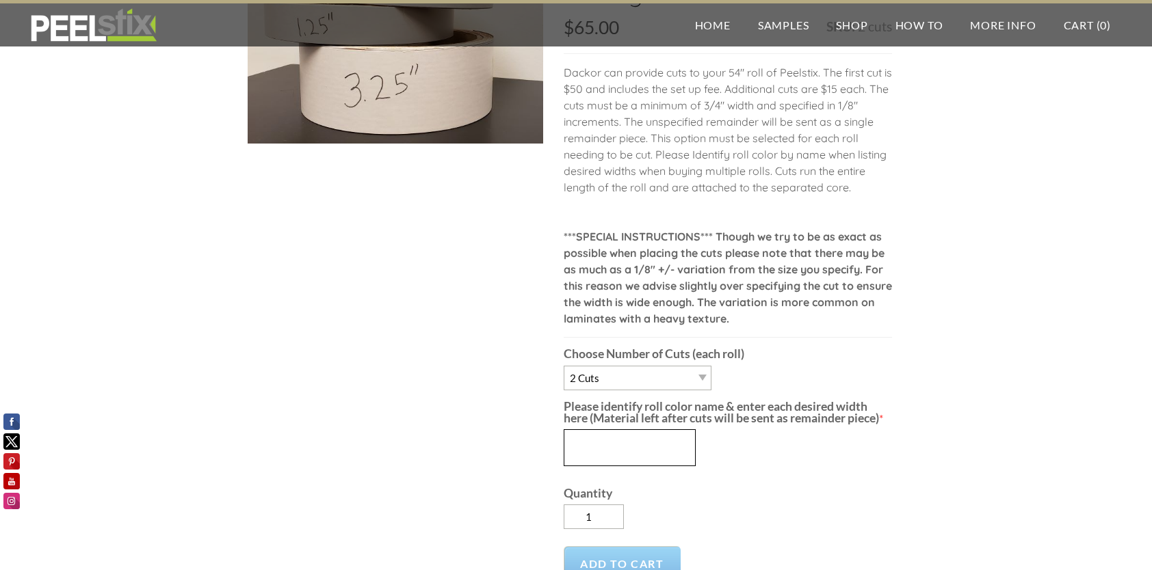
scroll to position [137, 0]
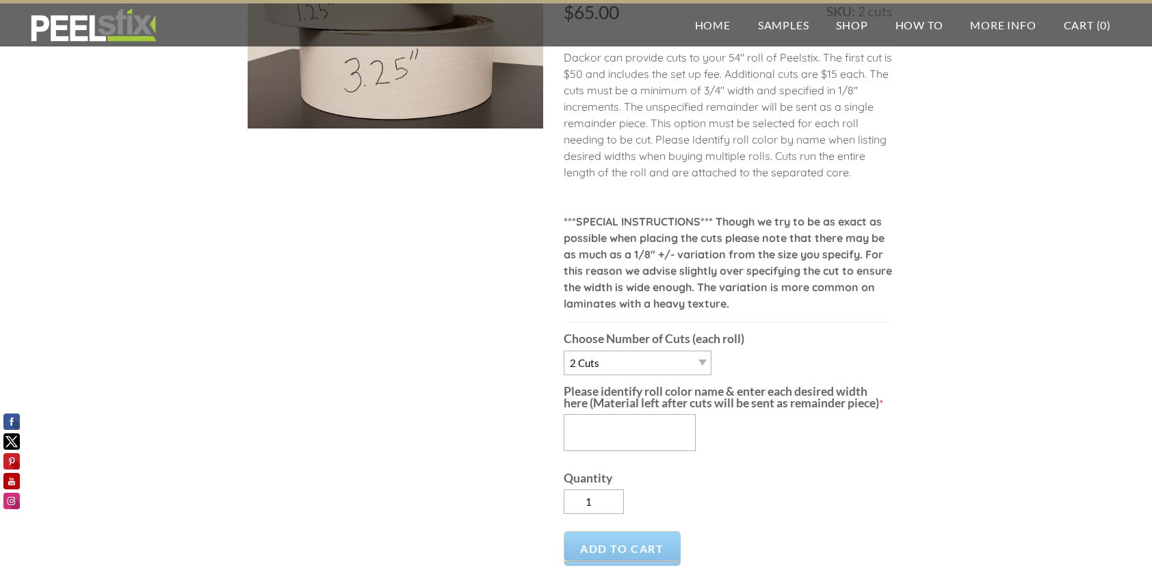
click at [879, 401] on b "Please identify roll color name & enter each desired width here (Material left …" at bounding box center [721, 397] width 315 height 27
click at [696, 415] on textarea "Please identify roll color name & enter each desired width here (Material left …" at bounding box center [630, 433] width 132 height 37
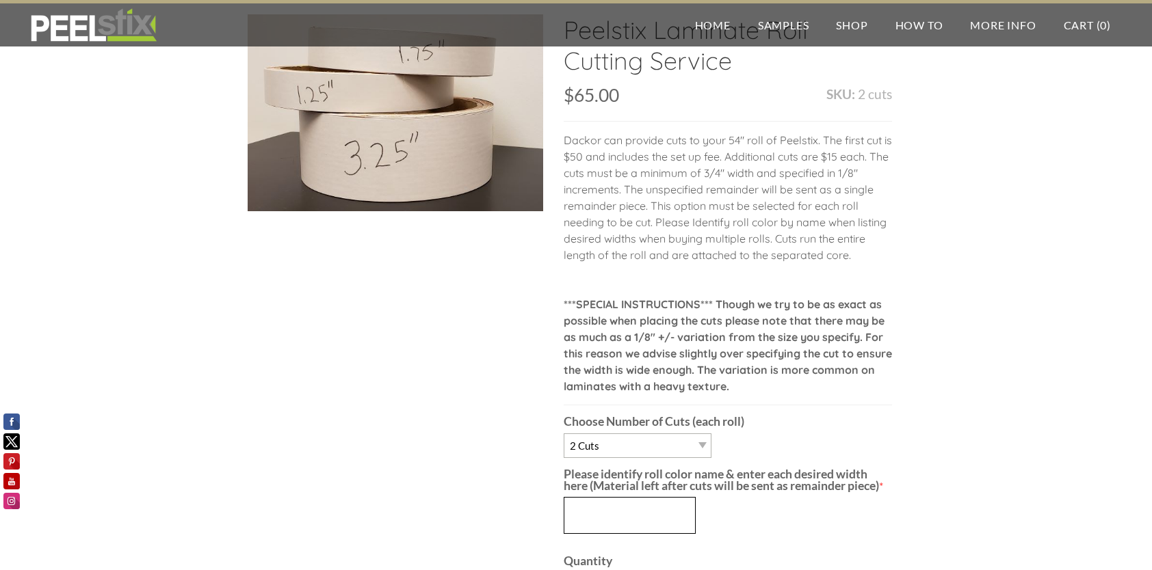
scroll to position [68, 0]
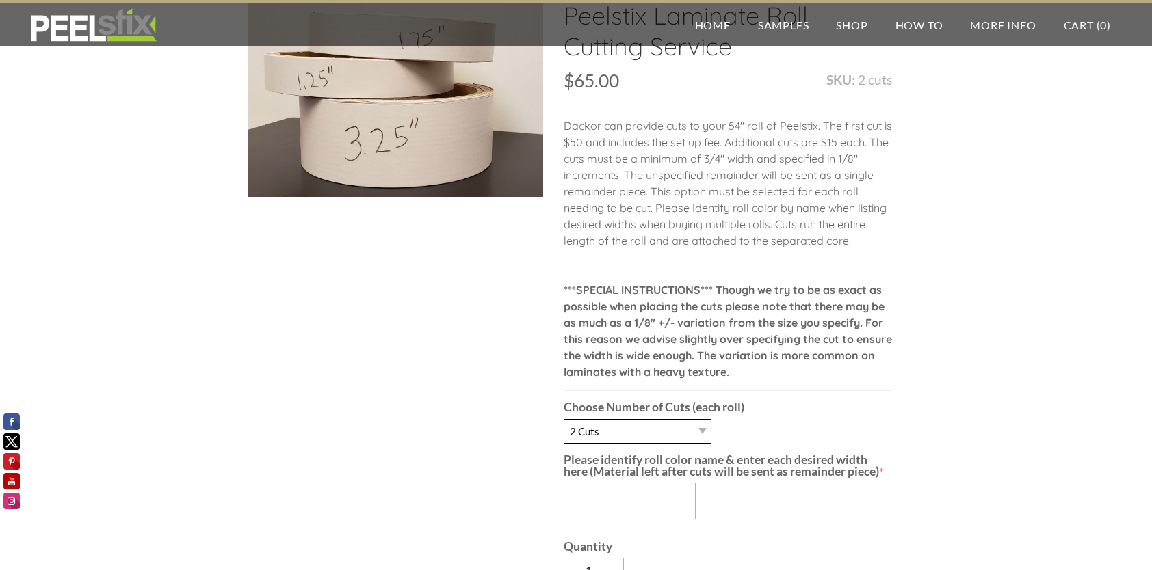
click at [668, 430] on select "-- 1 Cut 2 Cuts 3 Cuts 4 Cuts 5 Cuts 6 Cuts 7 Cuts 8 Cuts 9 Cuts 10 Cuts 11 Cuts" at bounding box center [638, 431] width 148 height 25
select select "3 Cuts"
click at [564, 419] on select "-- 1 Cut 2 Cuts 3 Cuts 4 Cuts 5 Cuts 6 Cuts 7 Cuts 8 Cuts 9 Cuts 10 Cuts 11 Cuts" at bounding box center [638, 431] width 148 height 25
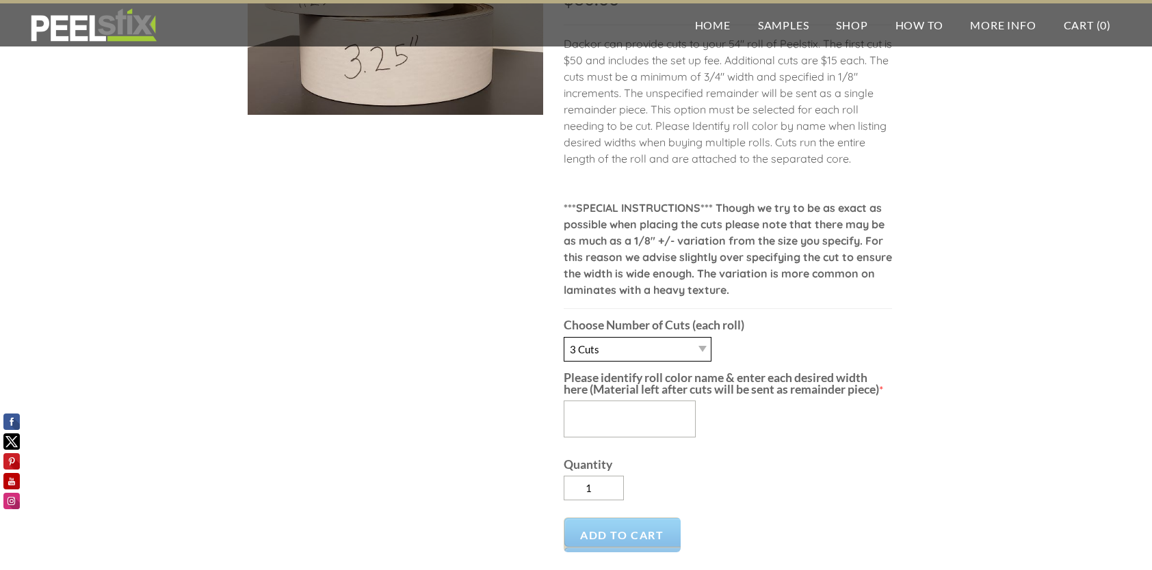
scroll to position [205, 0]
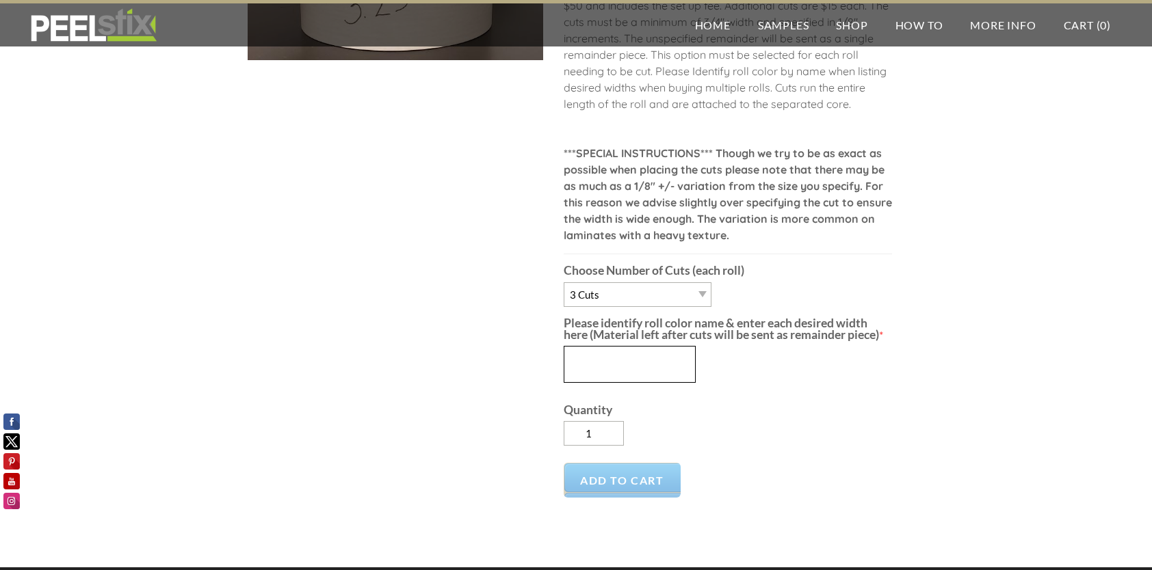
click at [616, 365] on textarea "Please identify roll color name & enter each desired width here (Material left …" at bounding box center [630, 364] width 132 height 37
click at [614, 427] on input "2" at bounding box center [594, 433] width 60 height 25
click at [614, 442] on input "2" at bounding box center [594, 433] width 60 height 25
type input "1"
click at [613, 436] on input "1" at bounding box center [594, 433] width 60 height 25
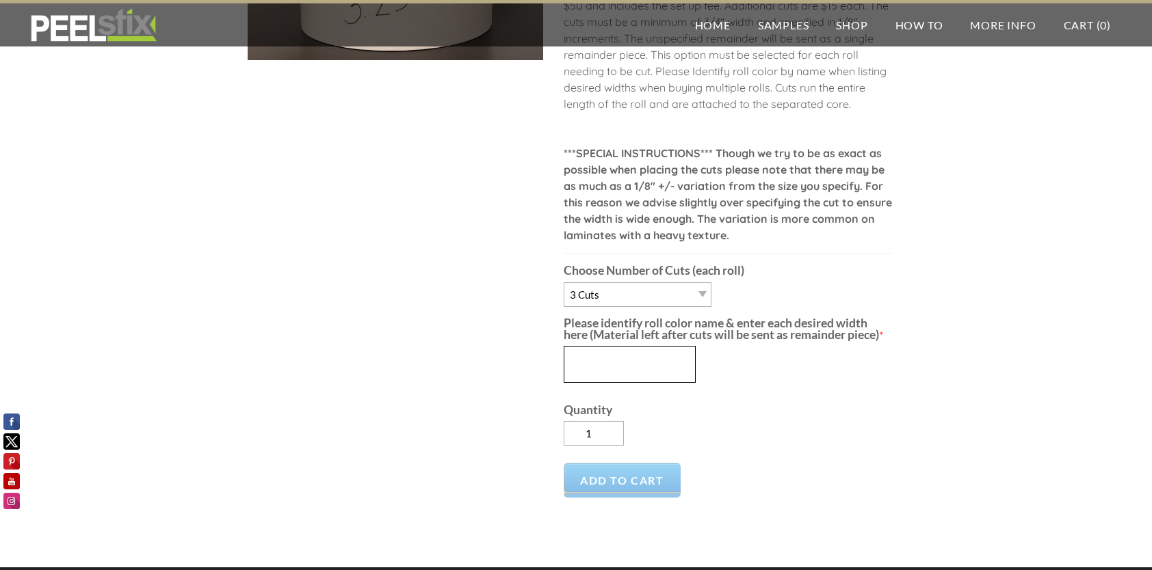
click at [618, 356] on textarea "Please identify roll color name & enter each desired width here (Material left …" at bounding box center [630, 364] width 132 height 37
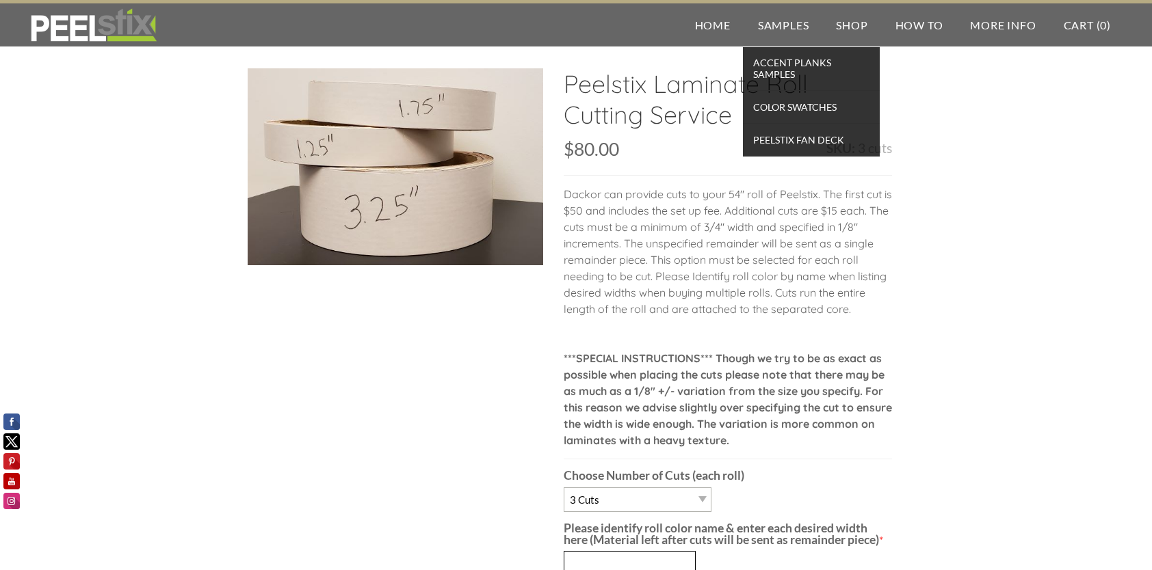
scroll to position [137, 0]
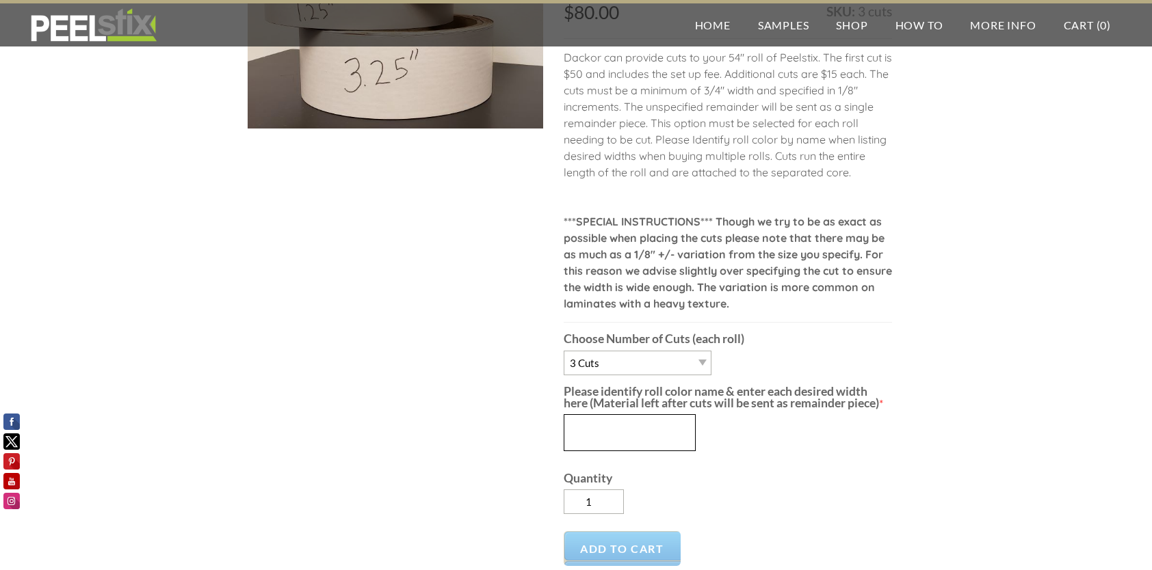
paste textarea "Solid Bright White"
click at [665, 436] on textarea "Solid Bright White" at bounding box center [630, 433] width 132 height 37
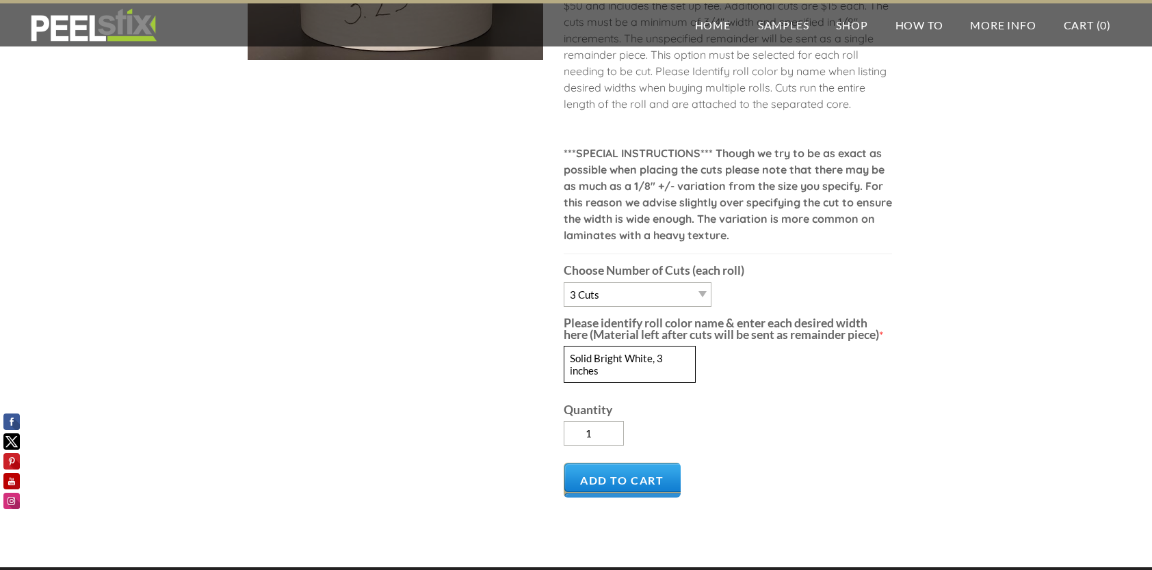
scroll to position [342, 0]
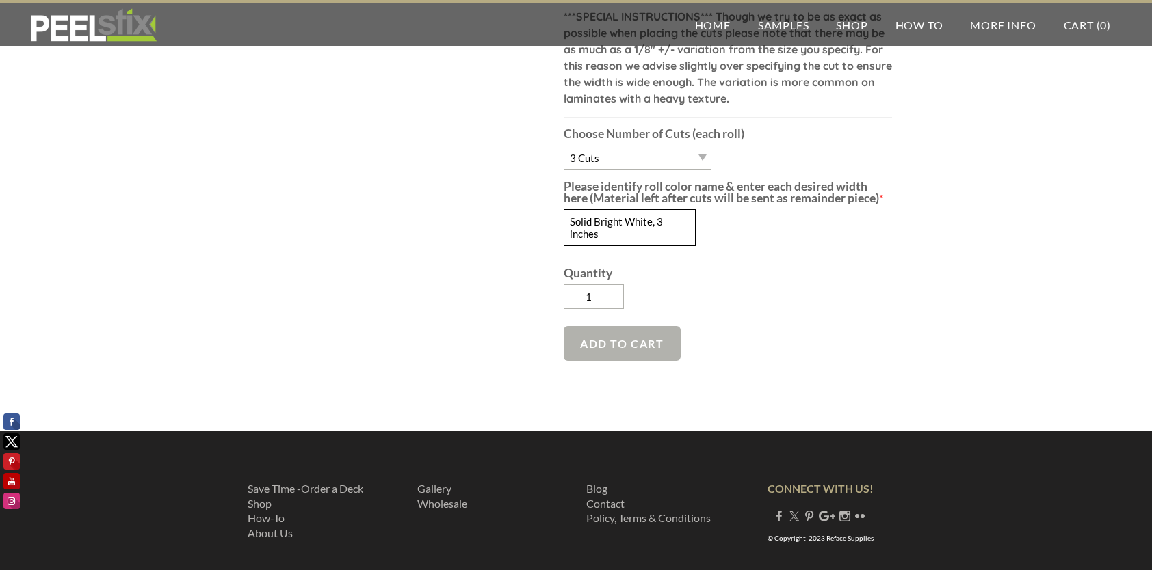
type textarea "Solid Bright White, 3 inches"
click at [564, 347] on span "Add to Cart" at bounding box center [622, 343] width 117 height 35
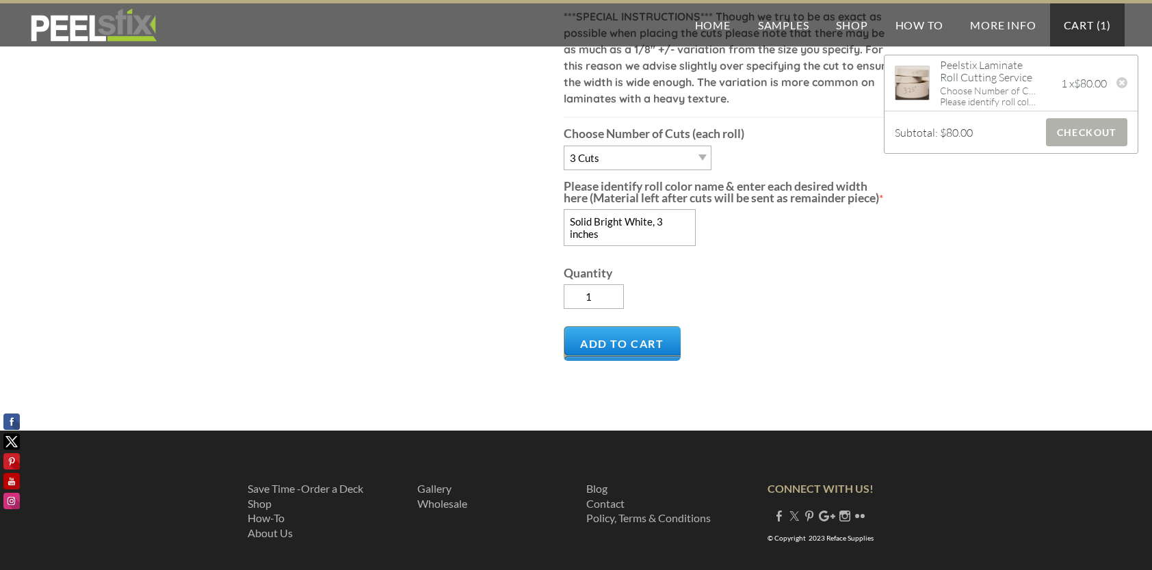
click at [1090, 129] on span "Checkout" at bounding box center [1086, 132] width 81 height 28
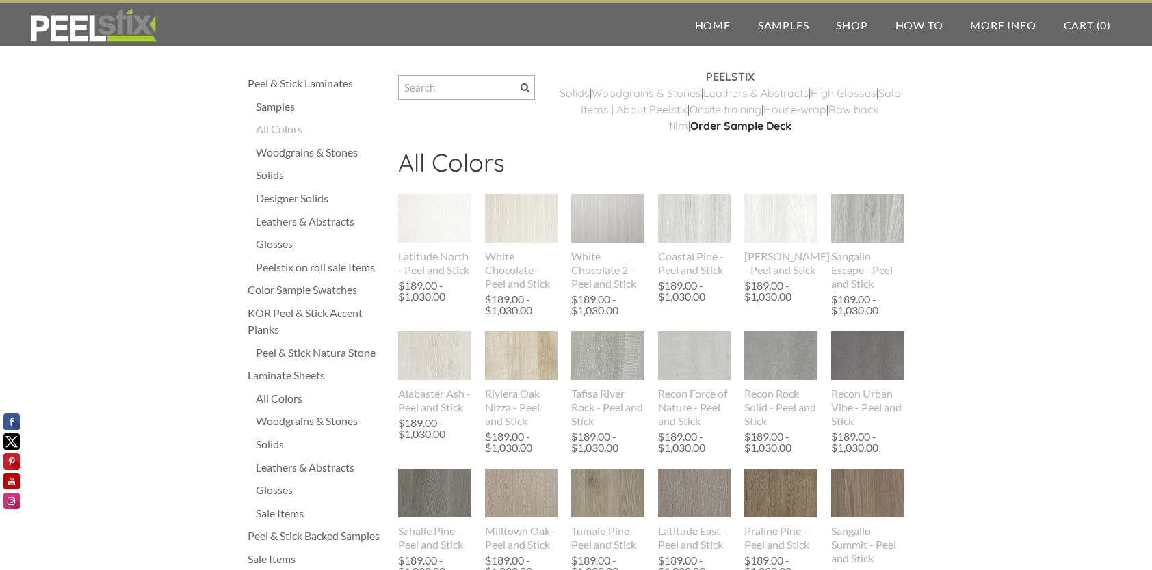
click at [276, 174] on div "Solids" at bounding box center [320, 175] width 129 height 16
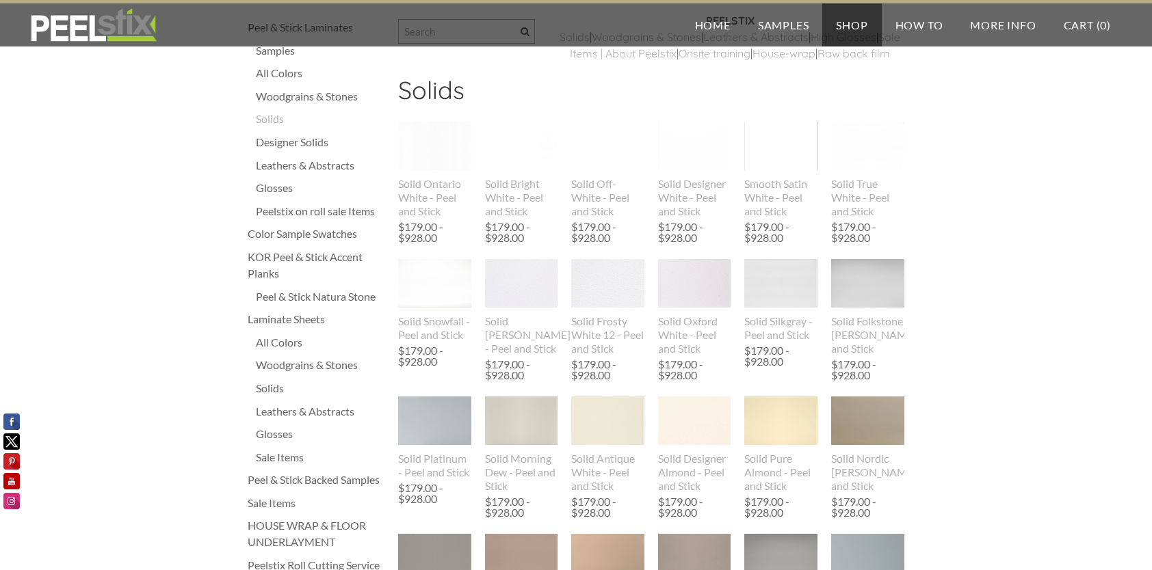
scroll to position [68, 0]
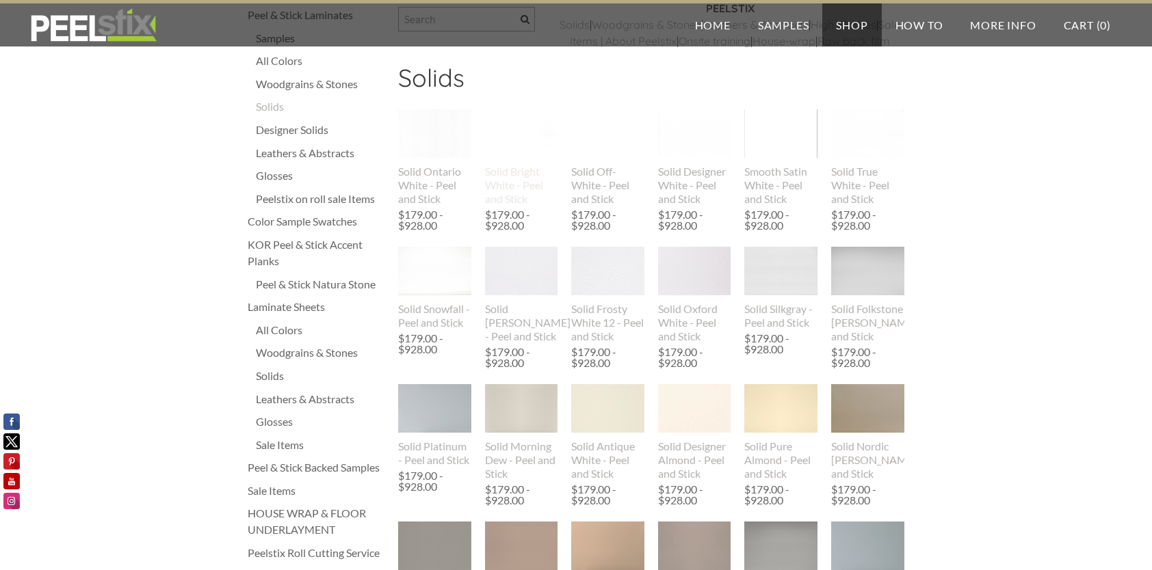
click at [524, 206] on div "Solid Bright White - Peel and Stick" at bounding box center [521, 185] width 73 height 41
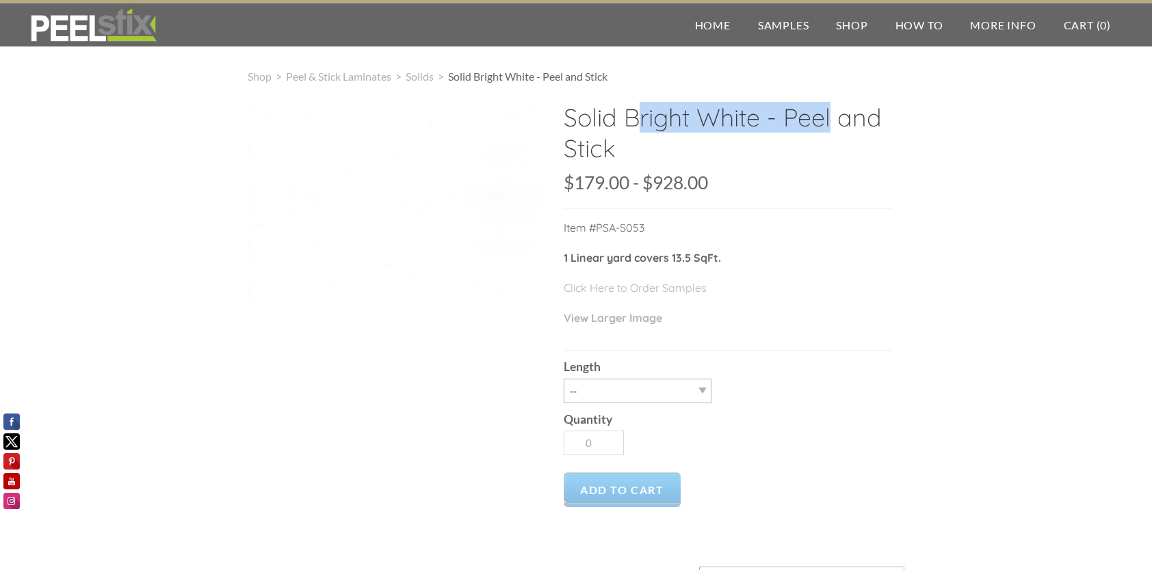
drag, startPoint x: 568, startPoint y: 124, endPoint x: 761, endPoint y: 127, distance: 192.9
click at [761, 127] on h2 "Solid Bright White - Peel and Stick" at bounding box center [728, 138] width 328 height 72
drag, startPoint x: 761, startPoint y: 127, endPoint x: 748, endPoint y: 120, distance: 15.0
copy h2 "Solid Bright White"
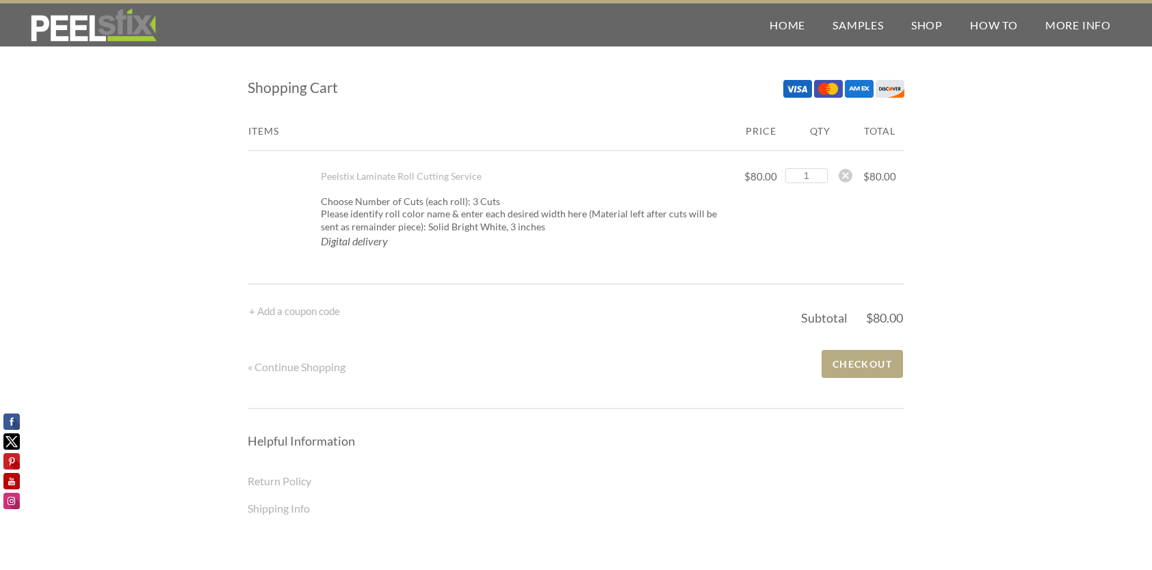
scroll to position [68, 0]
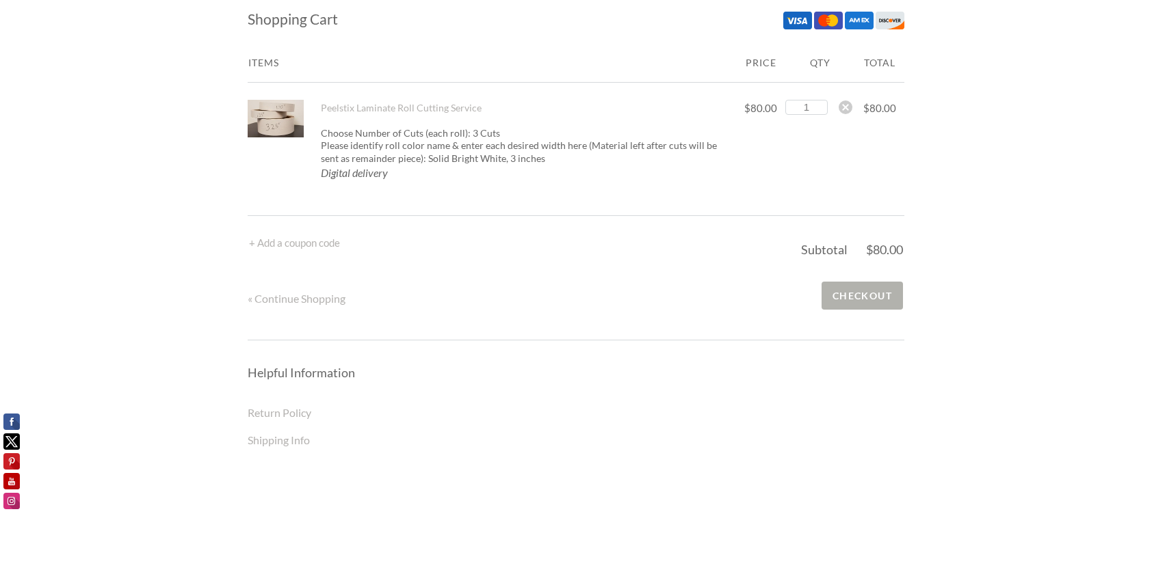
click at [869, 297] on span "Checkout" at bounding box center [861, 296] width 81 height 28
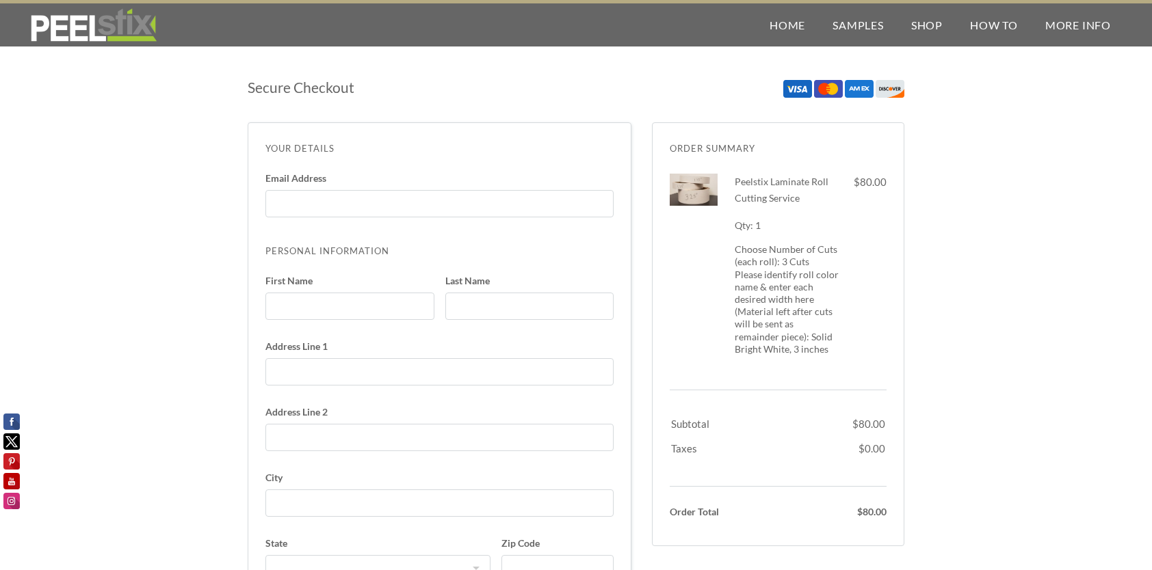
click at [386, 187] on label "Email Address Enter code" at bounding box center [439, 201] width 348 height 55
click at [386, 190] on input "Email Address Enter code" at bounding box center [439, 203] width 325 height 27
type input "[EMAIL_ADDRESS][DOMAIN_NAME]"
type input "Tomas"
type input "Mora"
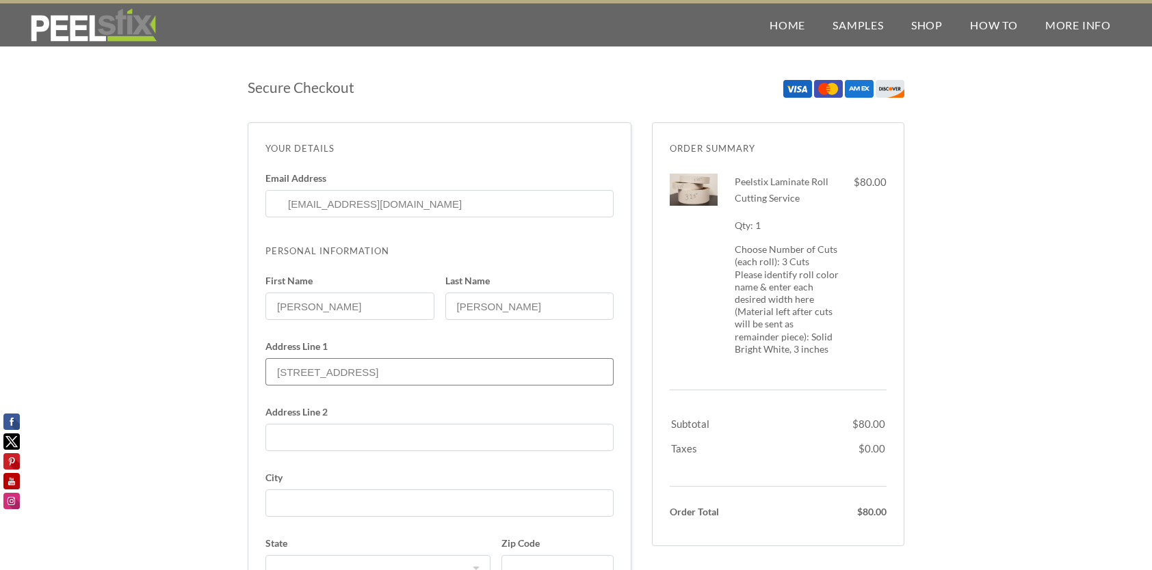
type input "400 Western Avenue"
type input "Pittsburgh"
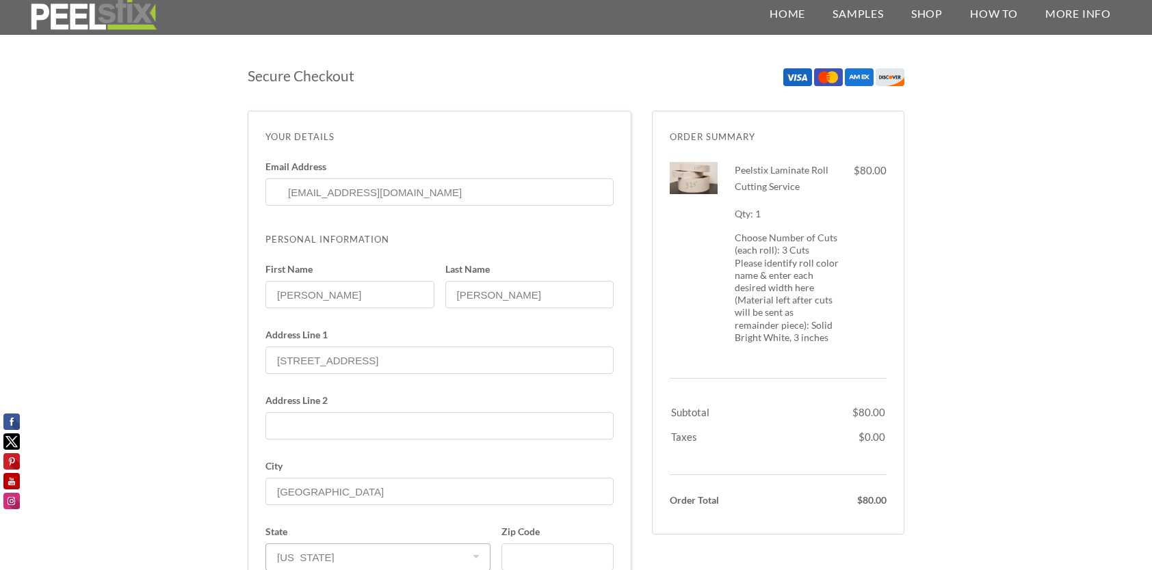
select select "PA"
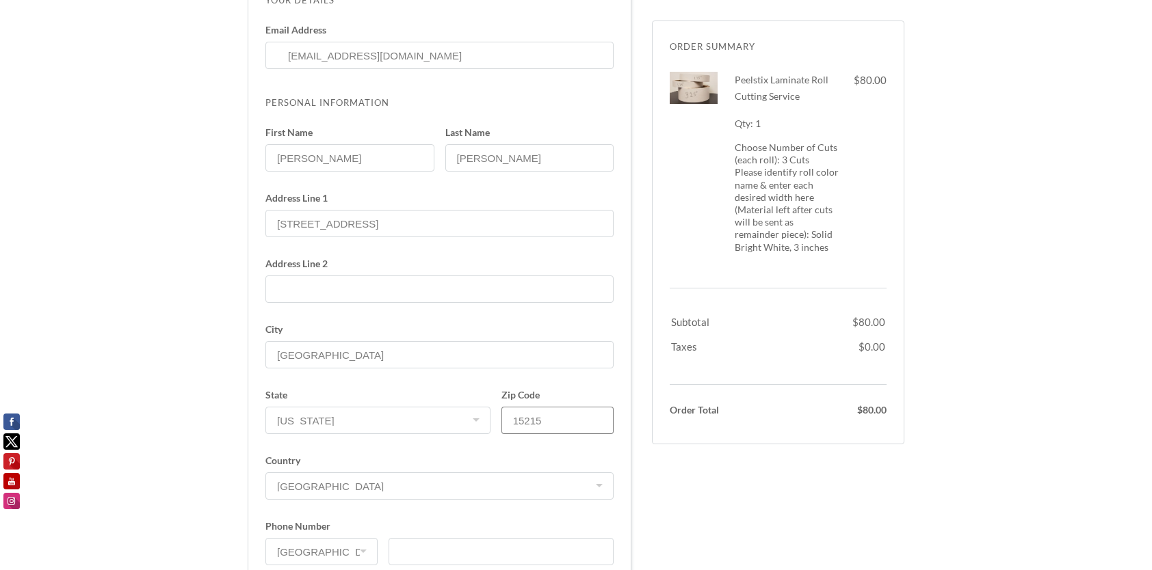
scroll to position [217, 0]
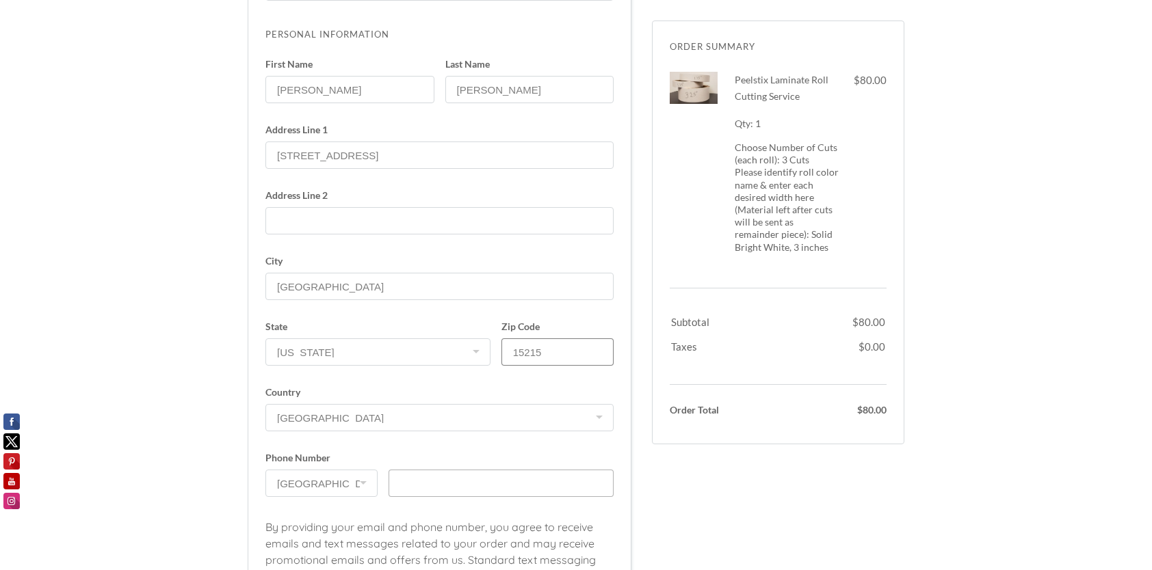
type input "15215"
click at [430, 481] on input "text" at bounding box center [501, 483] width 225 height 27
type input "4128188621"
click at [990, 191] on div "Secure Checkout Order Summary Dismiss Peelstix Laminate Roll Cutting Service 1 …" at bounding box center [576, 486] width 1152 height 1324
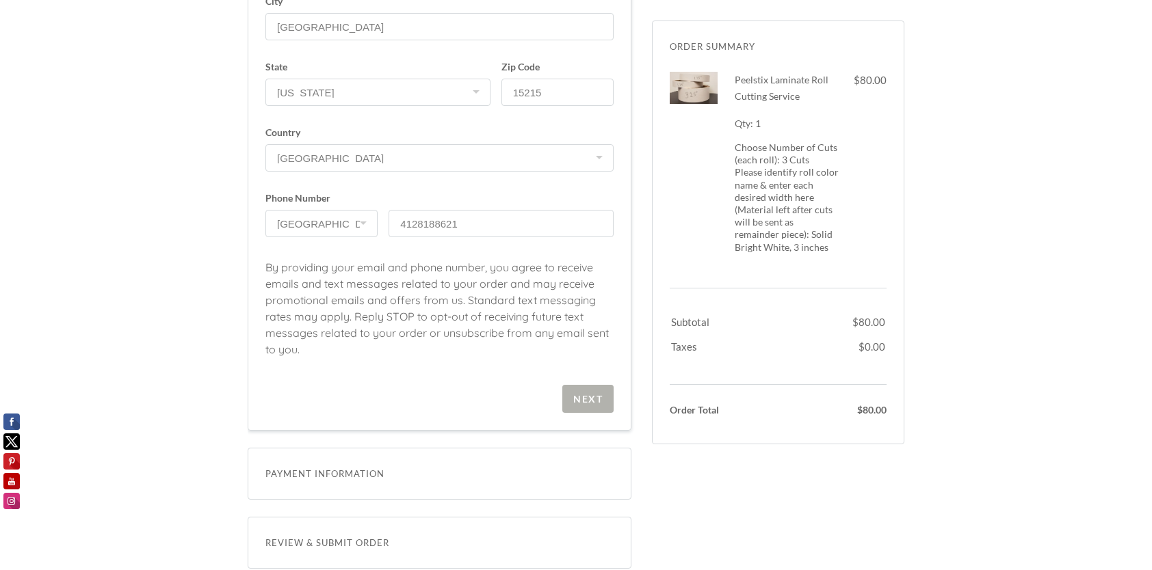
scroll to position [490, 0]
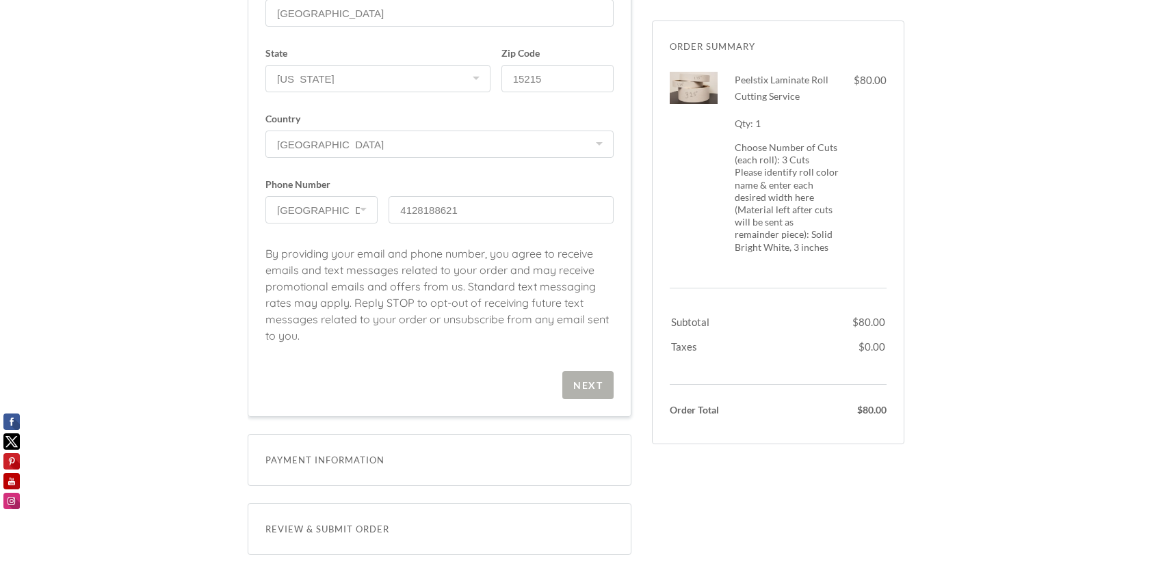
click at [575, 382] on div "Next" at bounding box center [587, 386] width 29 height 12
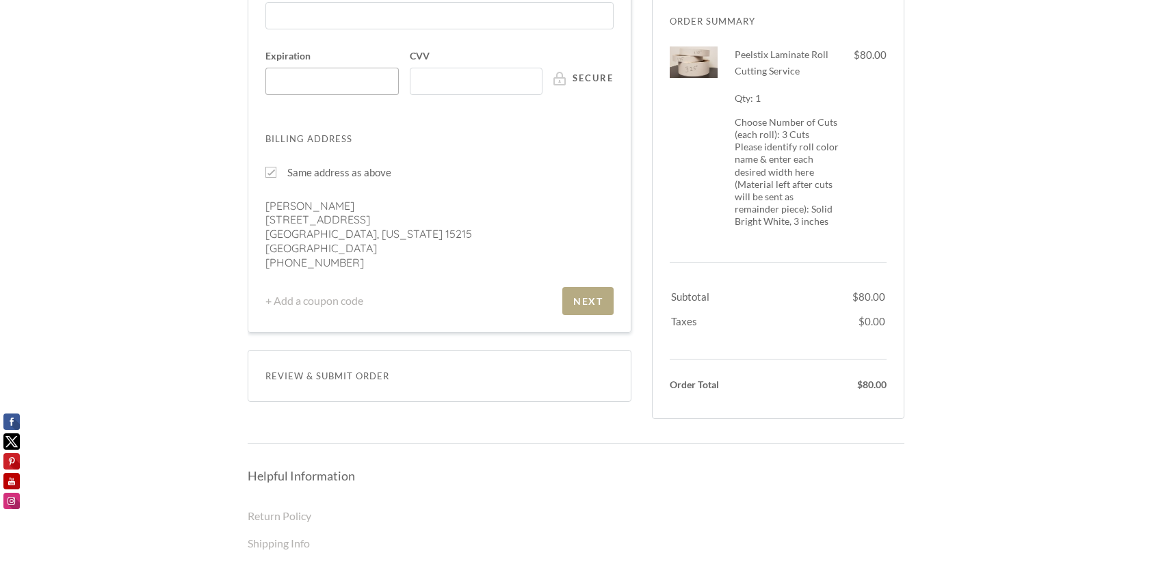
scroll to position [205, 0]
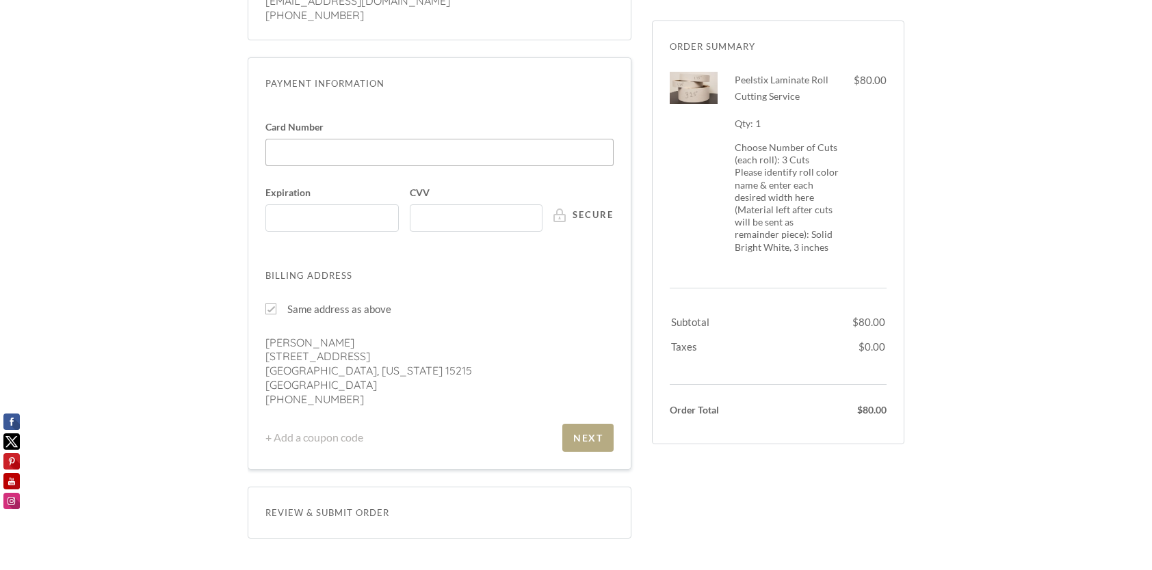
click at [326, 145] on div at bounding box center [439, 152] width 348 height 27
click at [326, 146] on input "Card Number" at bounding box center [443, 146] width 340 height 1
click at [595, 437] on div "Next" at bounding box center [587, 438] width 29 height 12
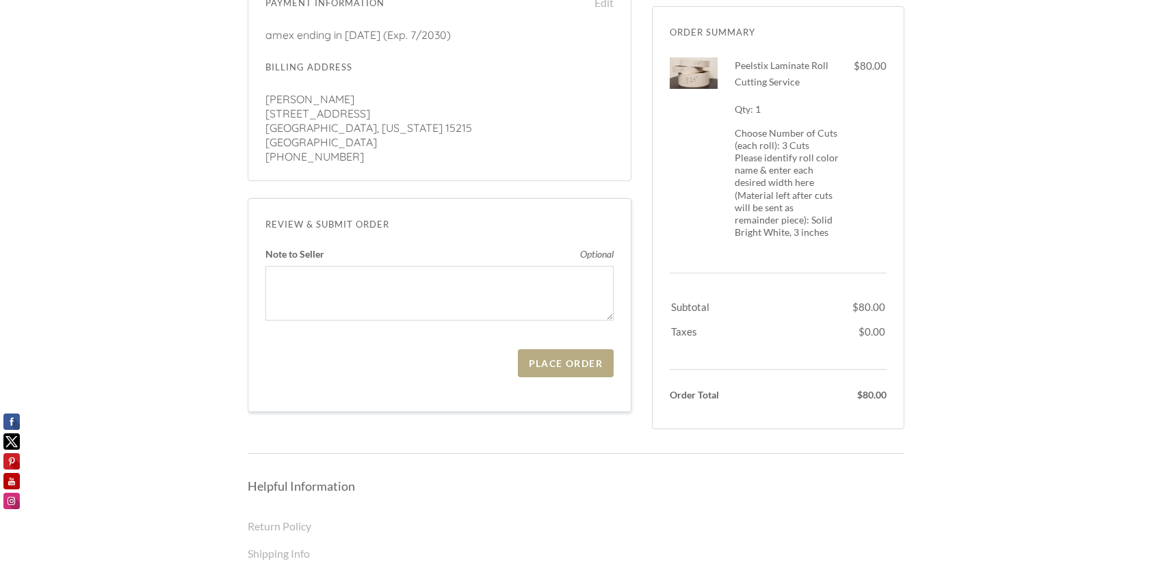
scroll to position [296, 0]
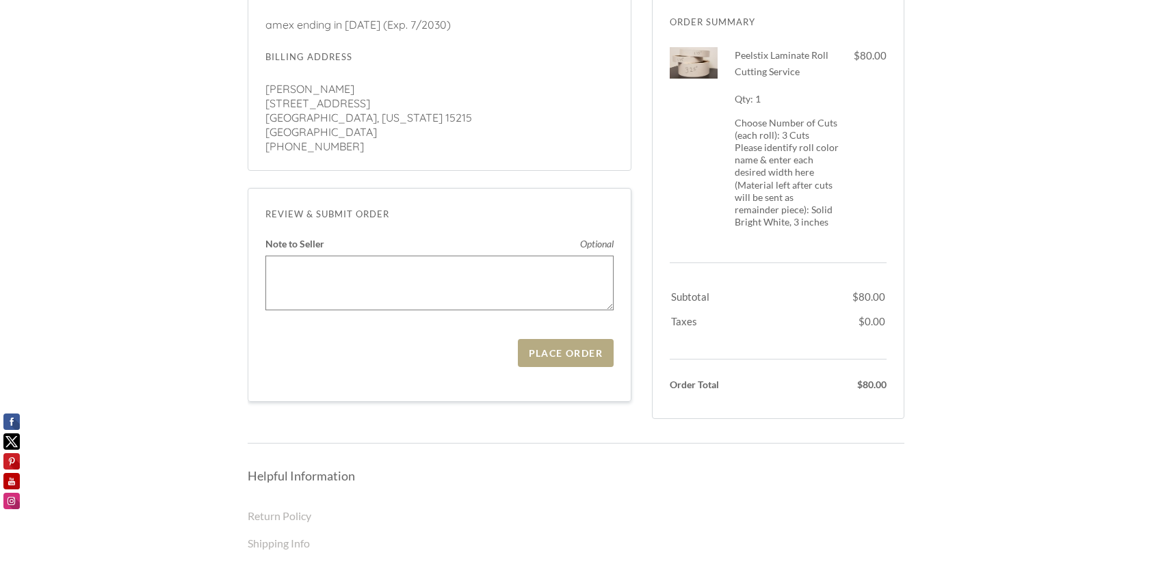
click at [425, 279] on textarea "Note to Seller Optional" at bounding box center [439, 283] width 348 height 55
click at [548, 353] on div "Place Order" at bounding box center [566, 353] width 74 height 12
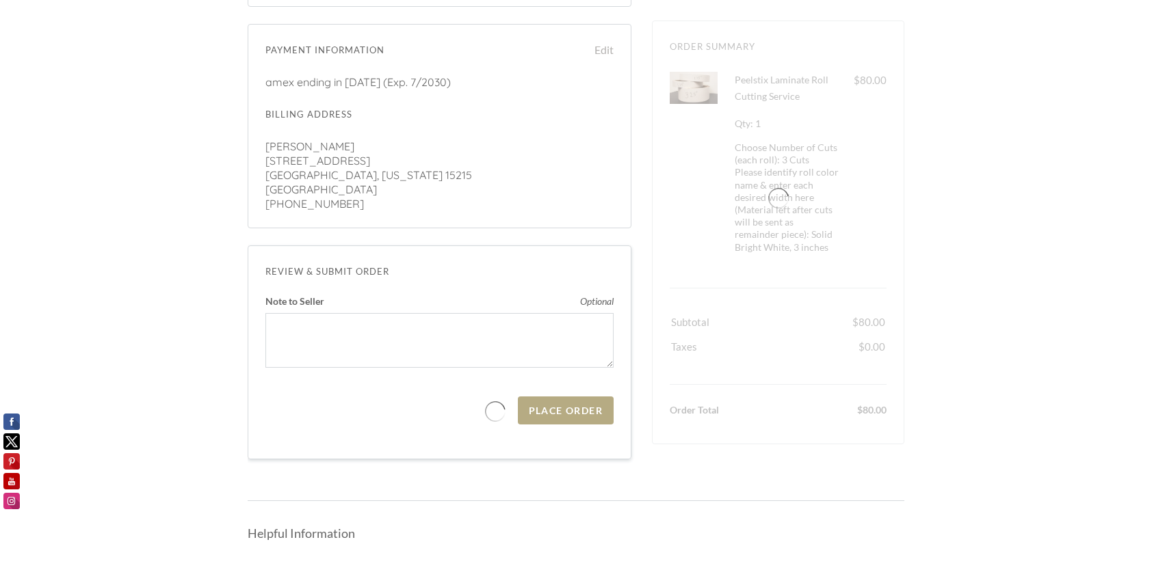
scroll to position [228, 0]
